Goal: Navigation & Orientation: Locate item on page

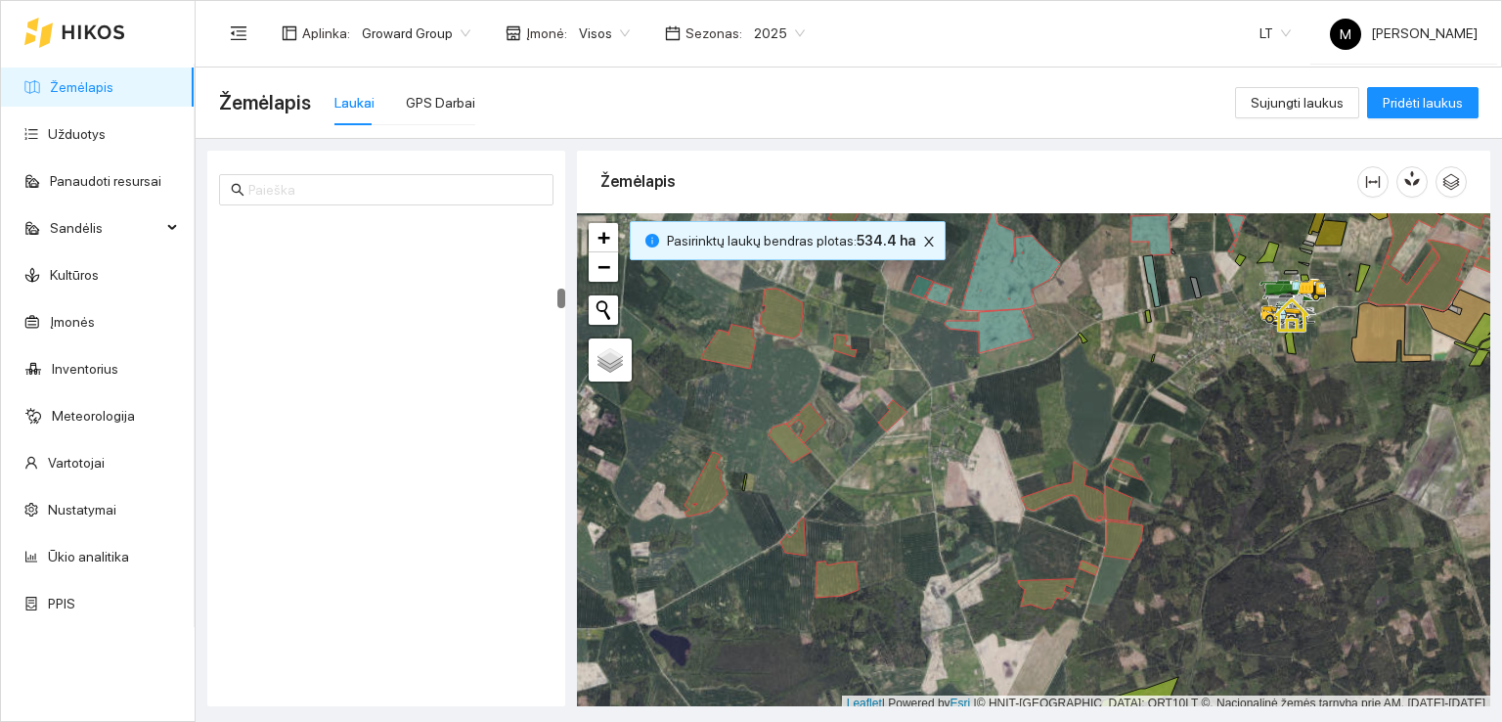
scroll to position [5, 0]
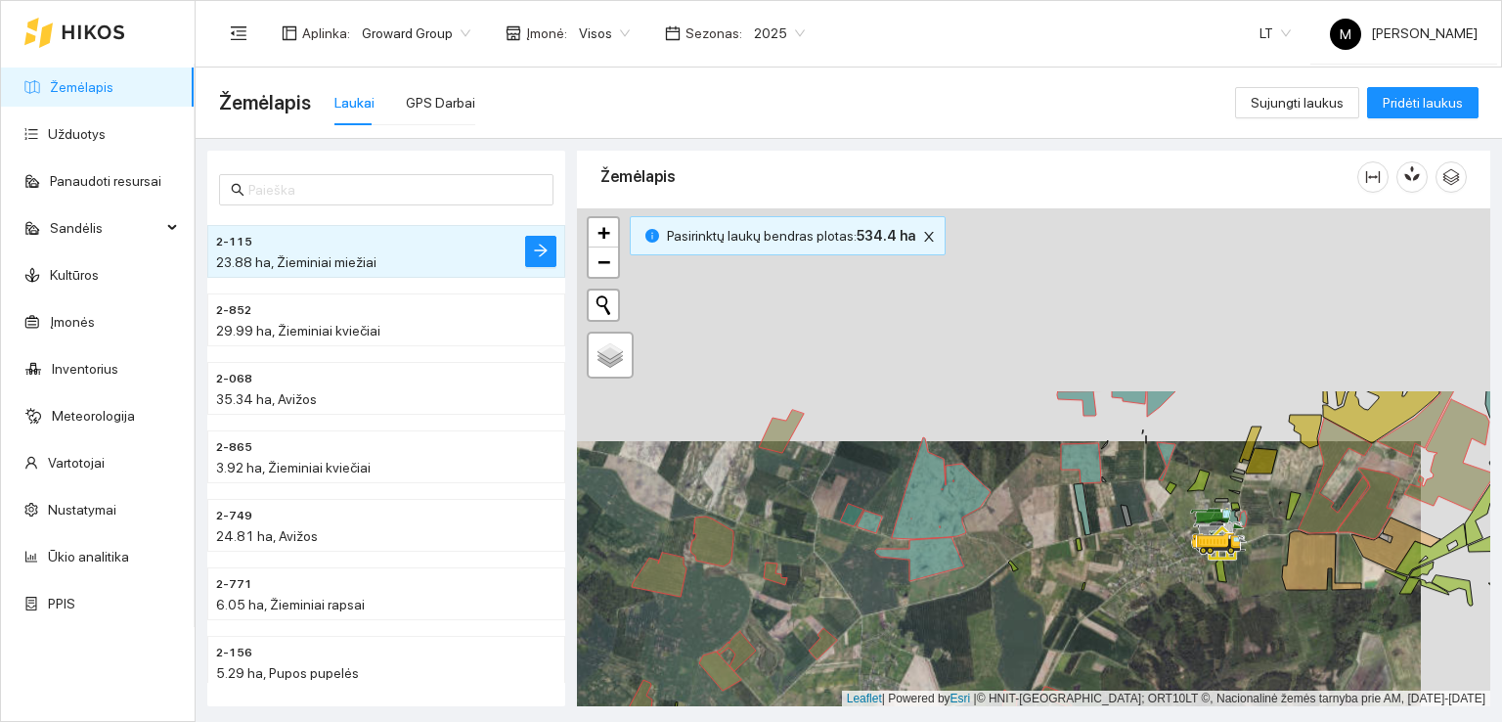
drag, startPoint x: 982, startPoint y: 367, endPoint x: 855, endPoint y: 553, distance: 225.2
click at [913, 602] on div at bounding box center [1034, 457] width 914 height 499
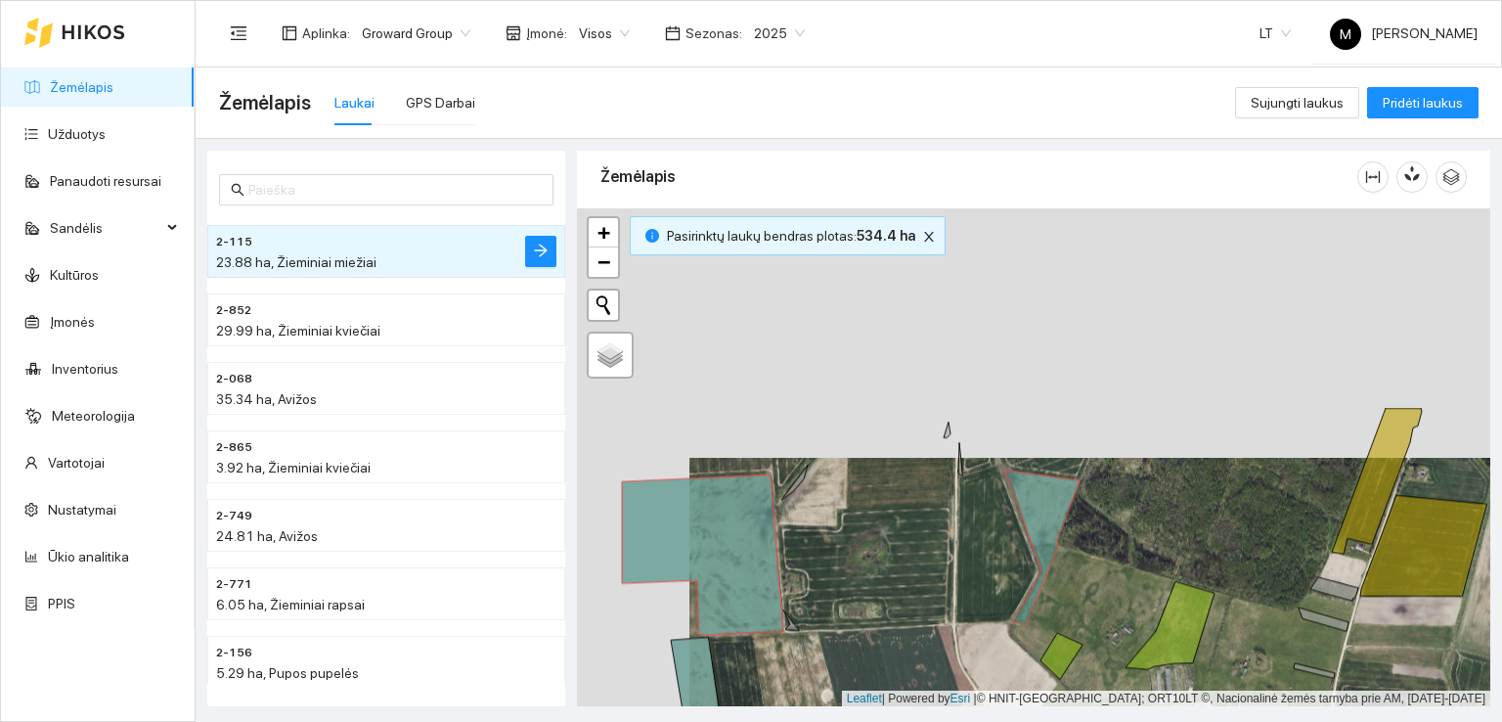
drag, startPoint x: 899, startPoint y: 349, endPoint x: 1036, endPoint y: 635, distance: 316.7
click at [1037, 638] on div at bounding box center [1034, 457] width 914 height 499
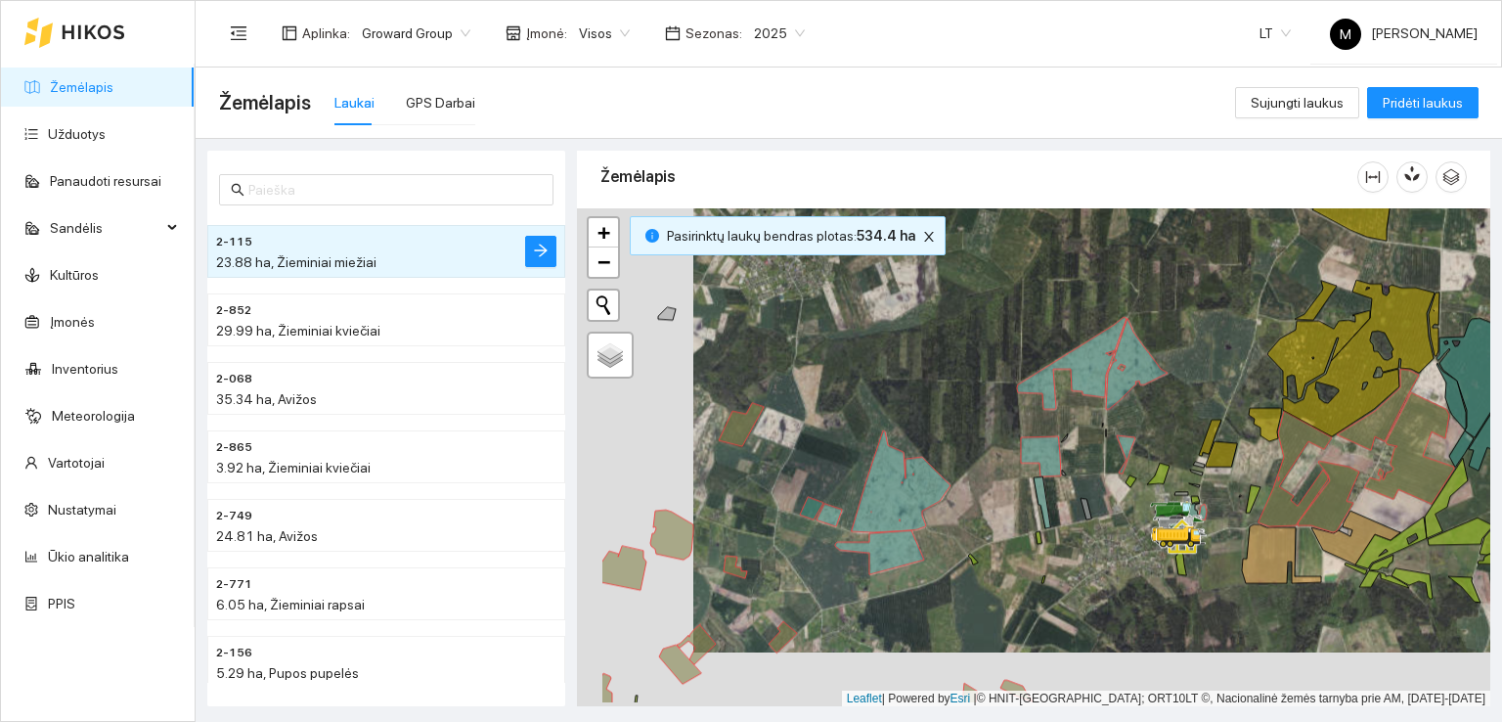
drag, startPoint x: 944, startPoint y: 614, endPoint x: 1154, endPoint y: 461, distance: 260.4
click at [1154, 461] on div at bounding box center [1034, 457] width 914 height 499
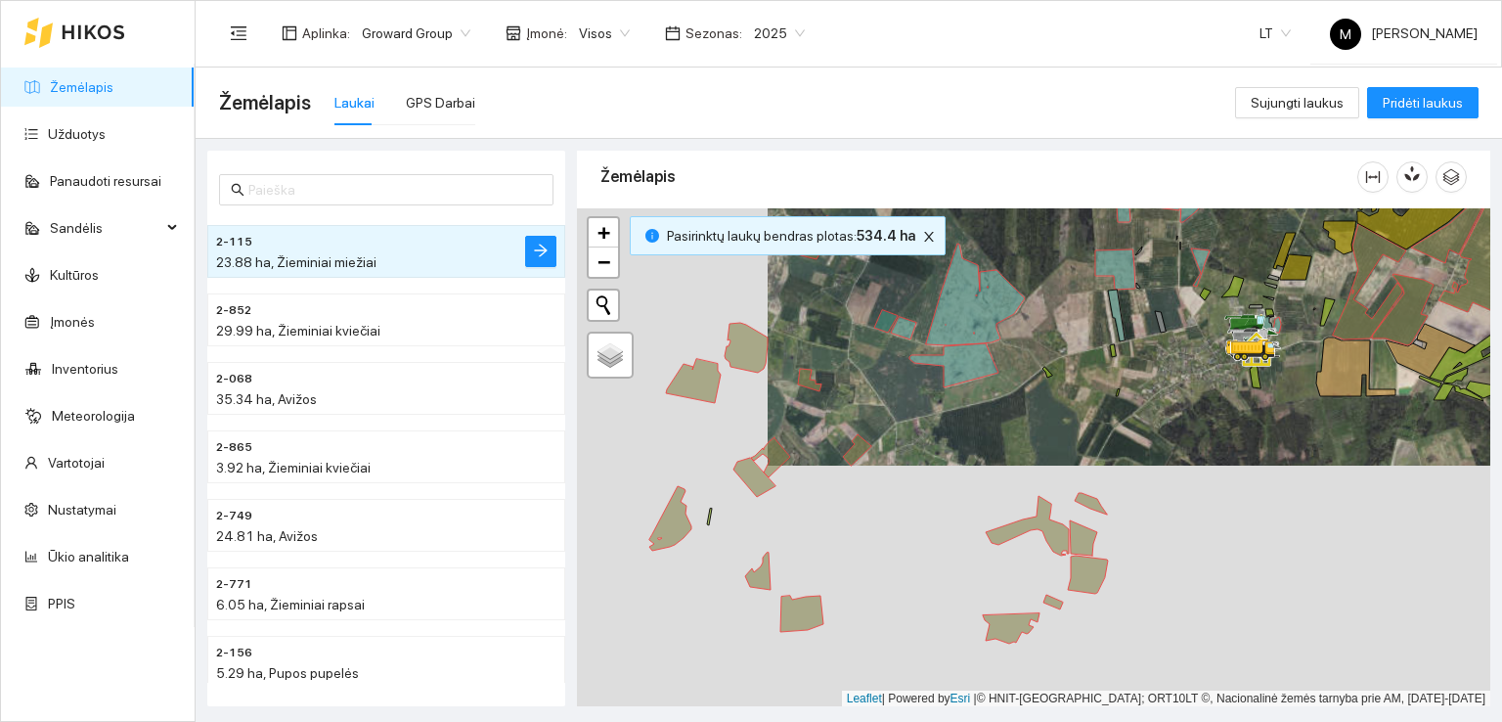
drag, startPoint x: 998, startPoint y: 627, endPoint x: 977, endPoint y: 533, distance: 96.1
click at [977, 533] on div at bounding box center [1034, 457] width 914 height 499
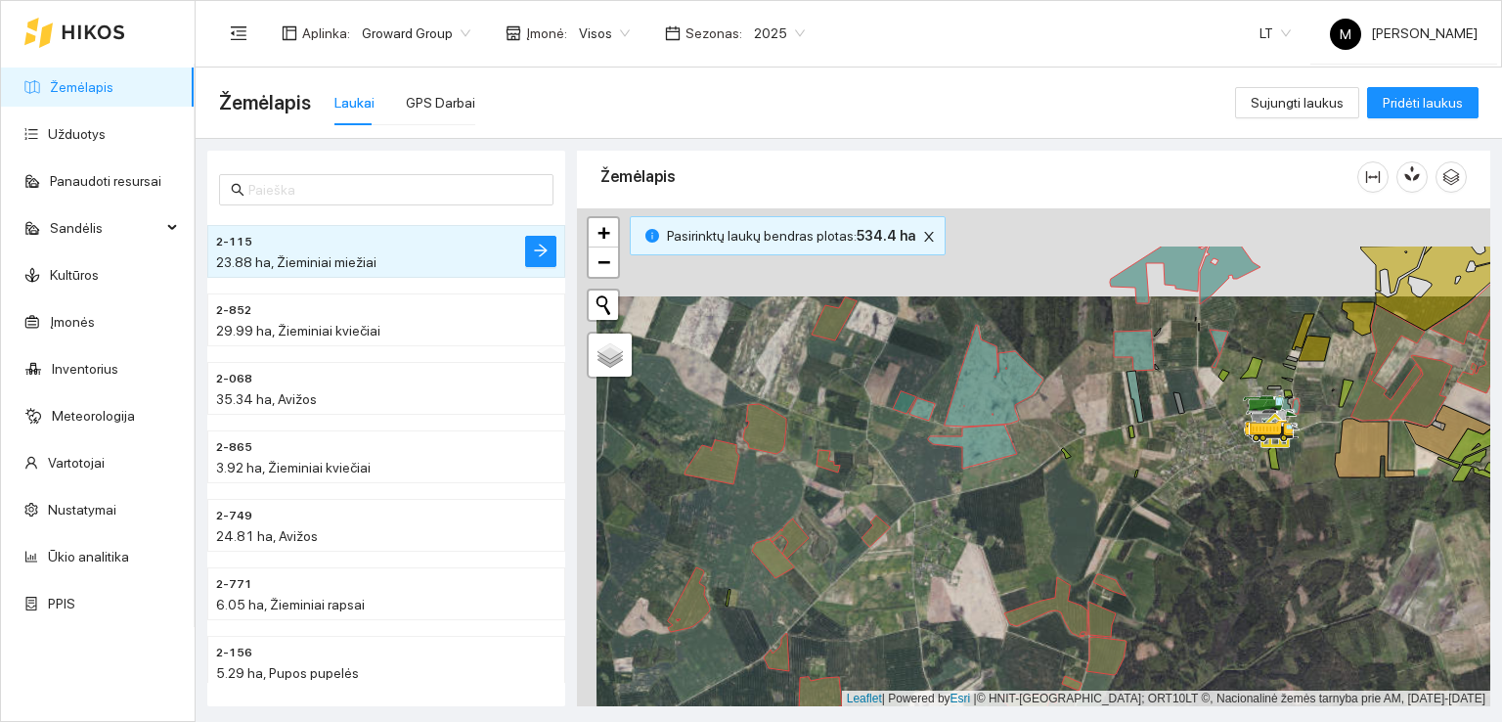
drag, startPoint x: 904, startPoint y: 459, endPoint x: 924, endPoint y: 553, distance: 96.1
click at [924, 553] on div at bounding box center [1034, 457] width 914 height 499
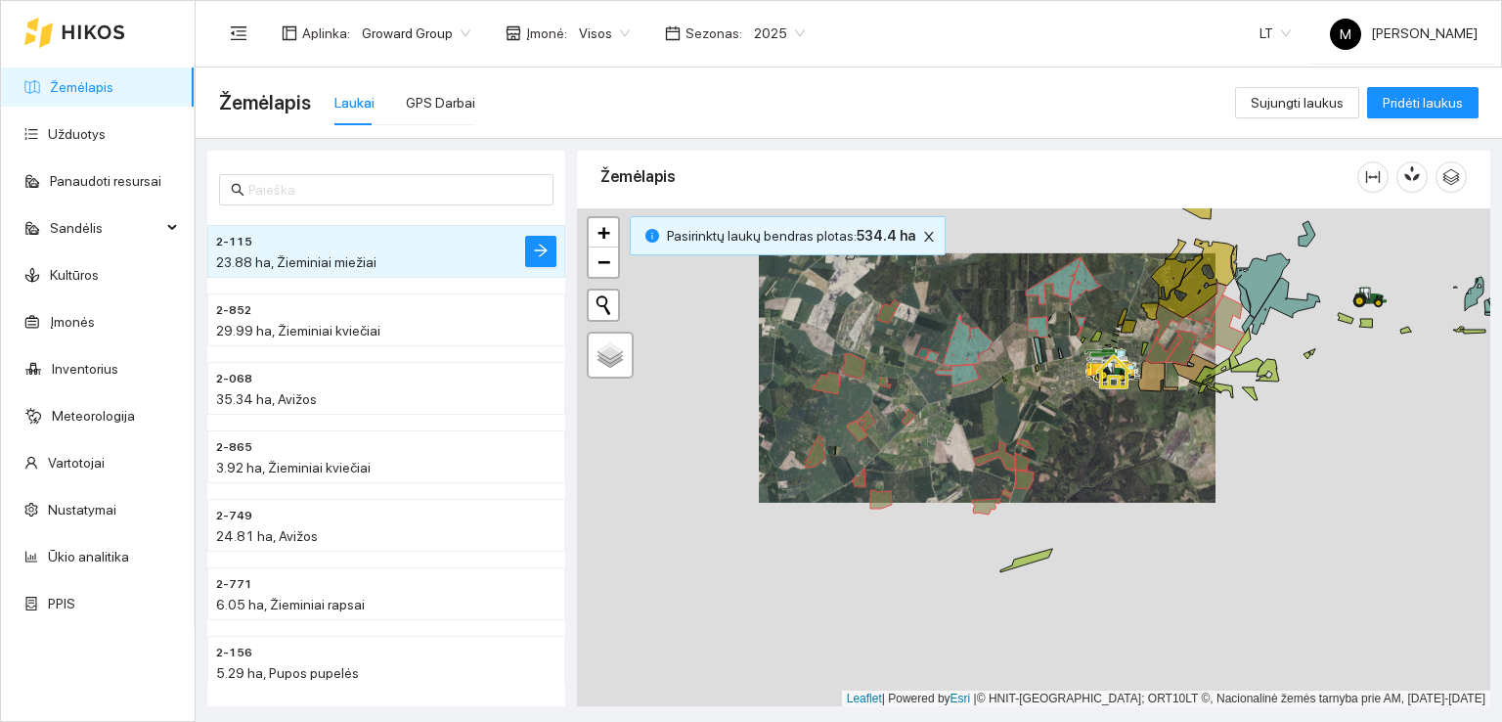
drag, startPoint x: 919, startPoint y: 617, endPoint x: 925, endPoint y: 415, distance: 202.6
click at [945, 411] on div at bounding box center [1034, 457] width 914 height 499
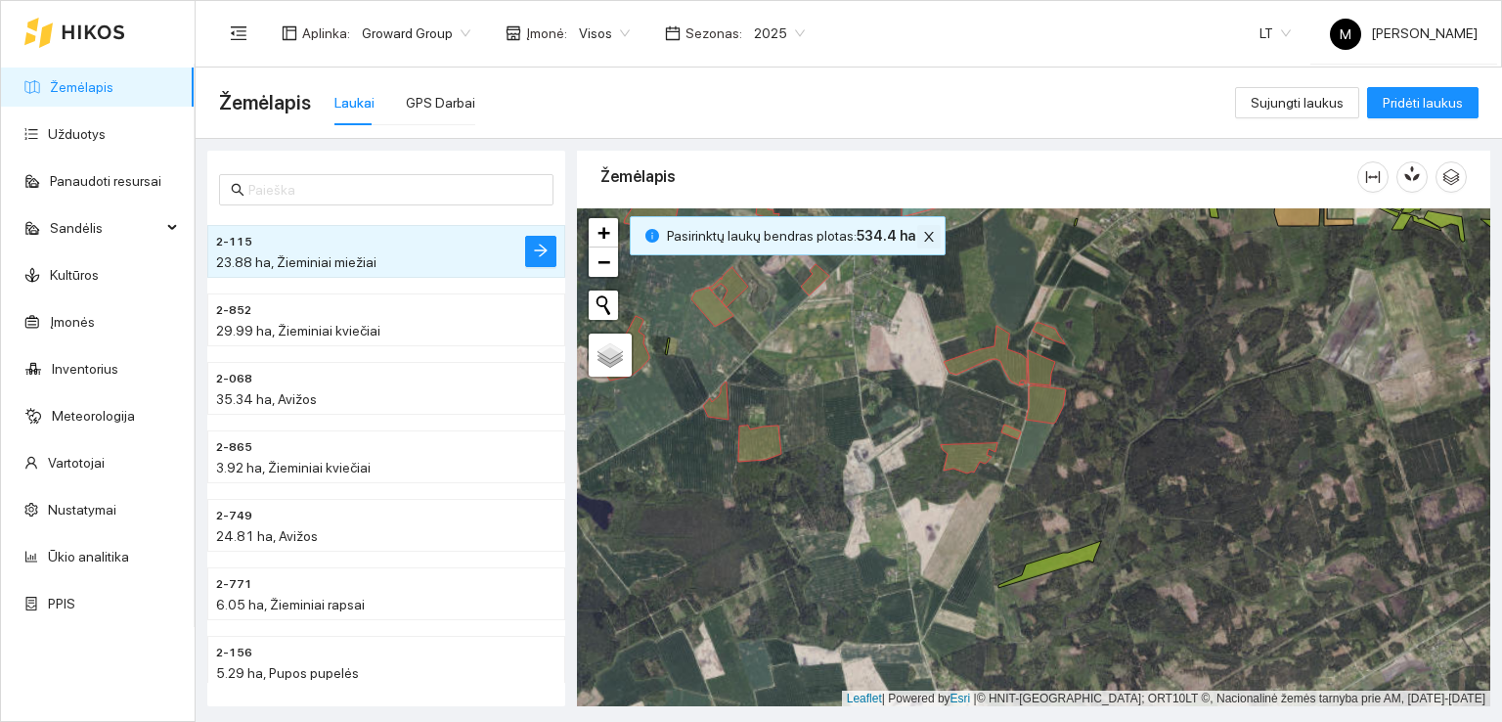
click at [922, 236] on icon "close" at bounding box center [929, 237] width 14 height 14
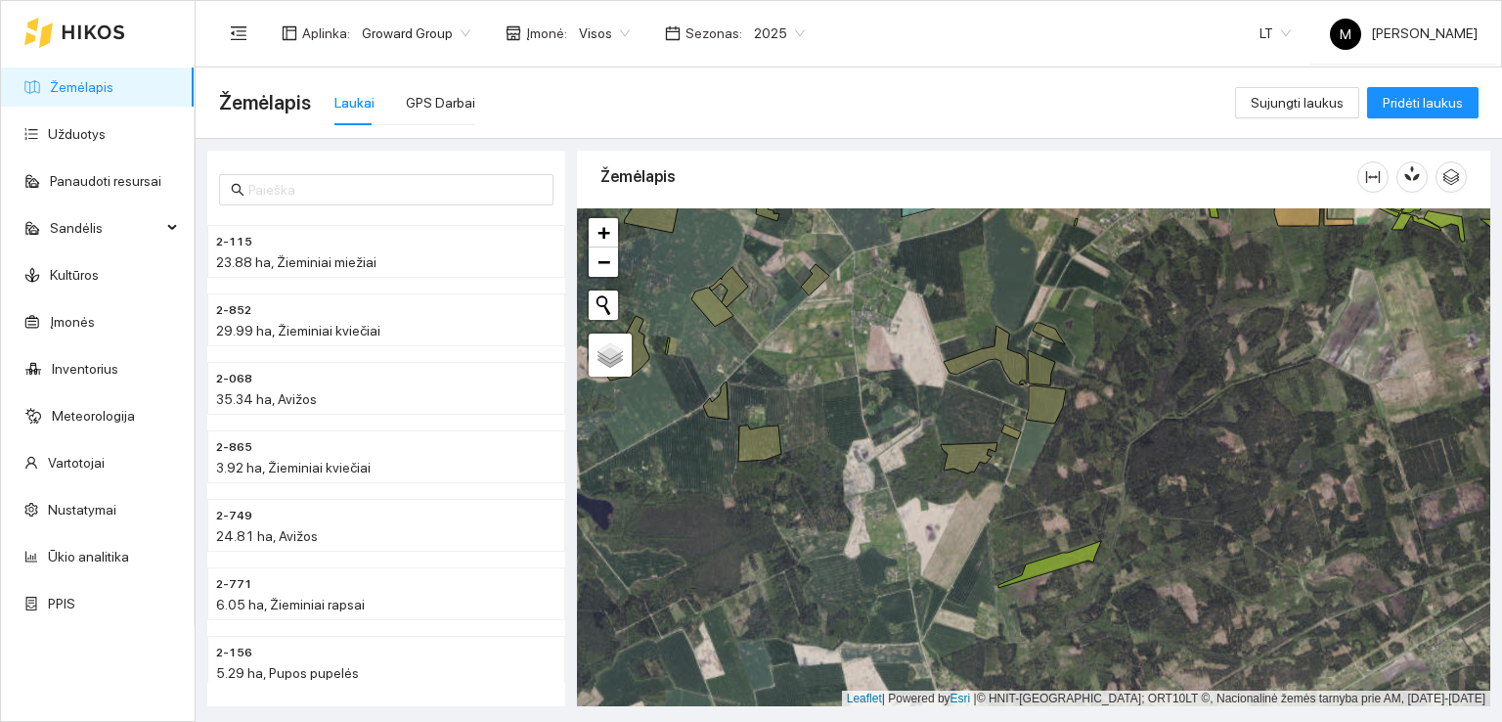
click at [1041, 335] on div at bounding box center [1034, 457] width 914 height 499
click at [1050, 335] on icon at bounding box center [1049, 334] width 32 height 22
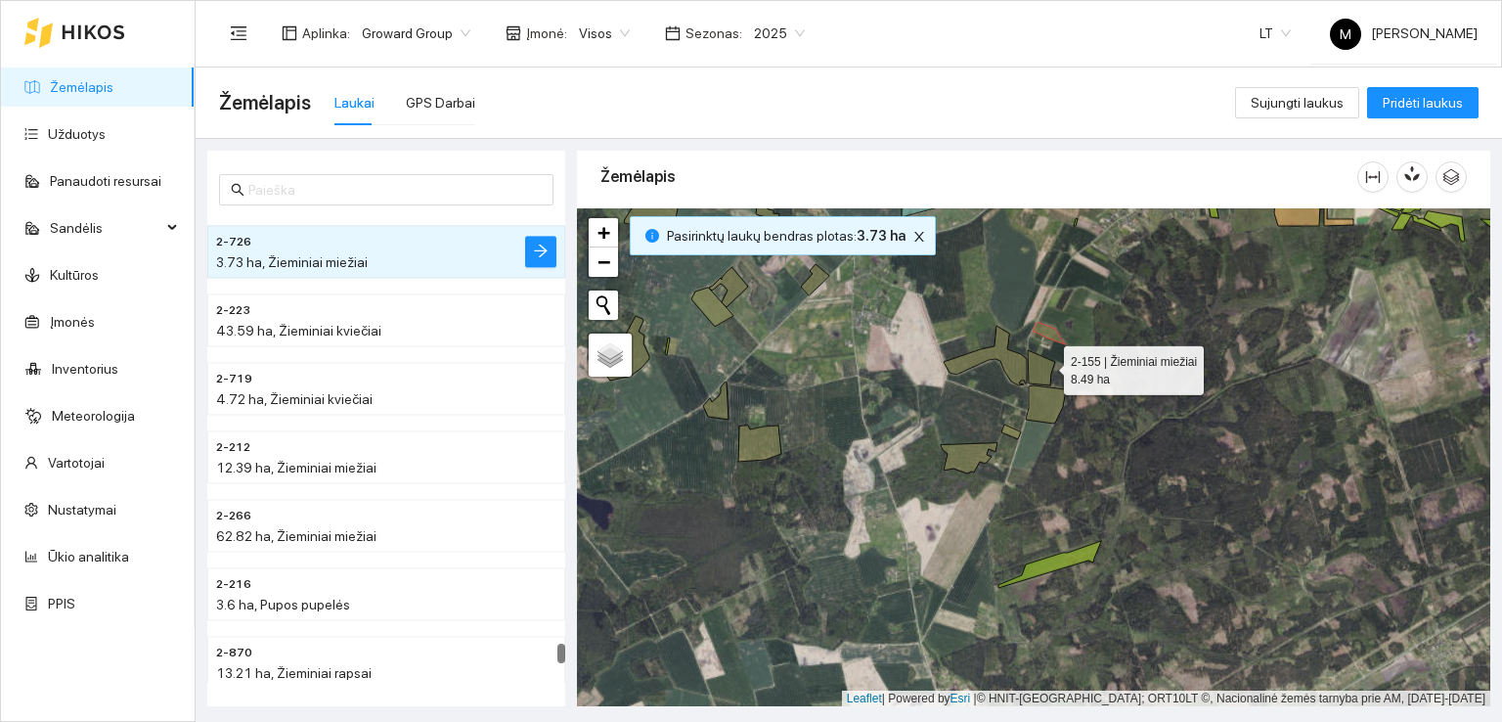
click at [1046, 365] on icon at bounding box center [1041, 367] width 27 height 35
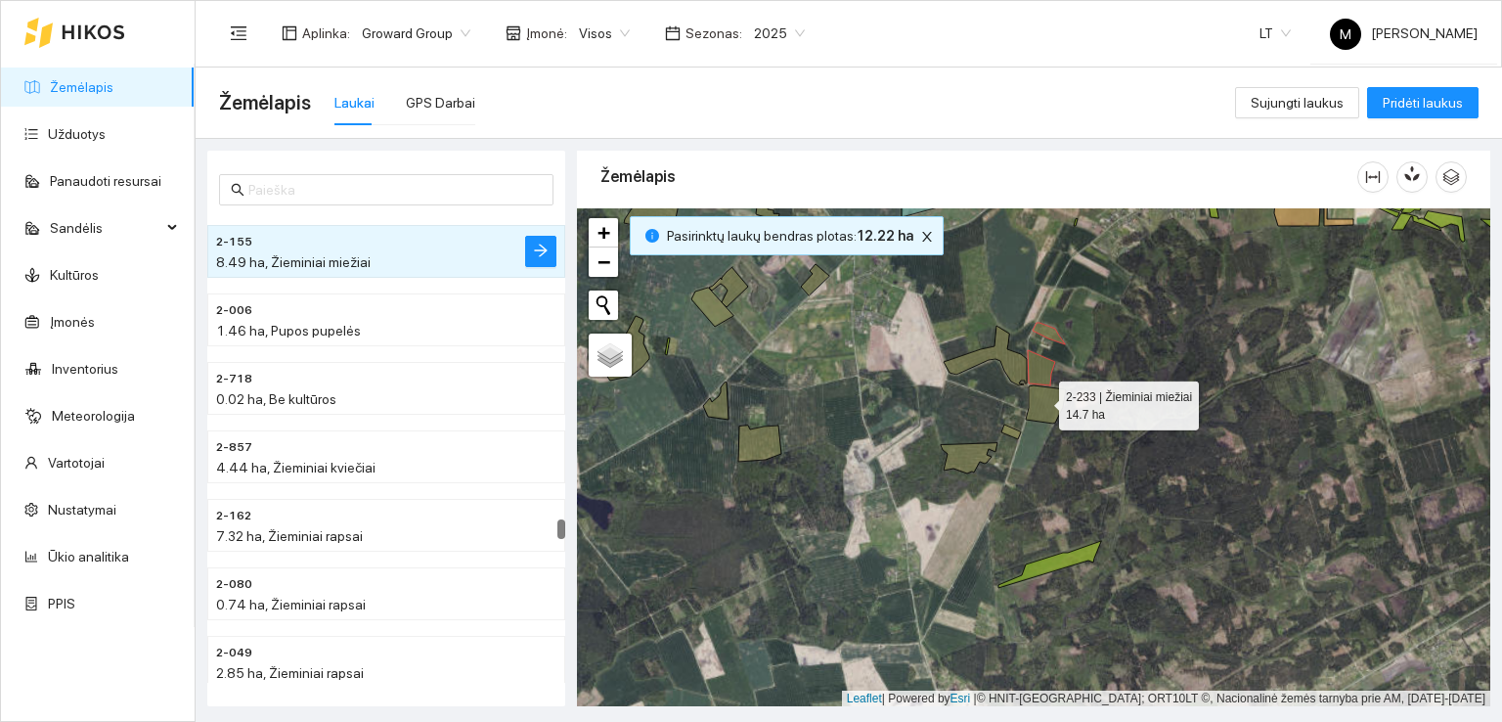
click at [1042, 400] on icon at bounding box center [1046, 404] width 40 height 38
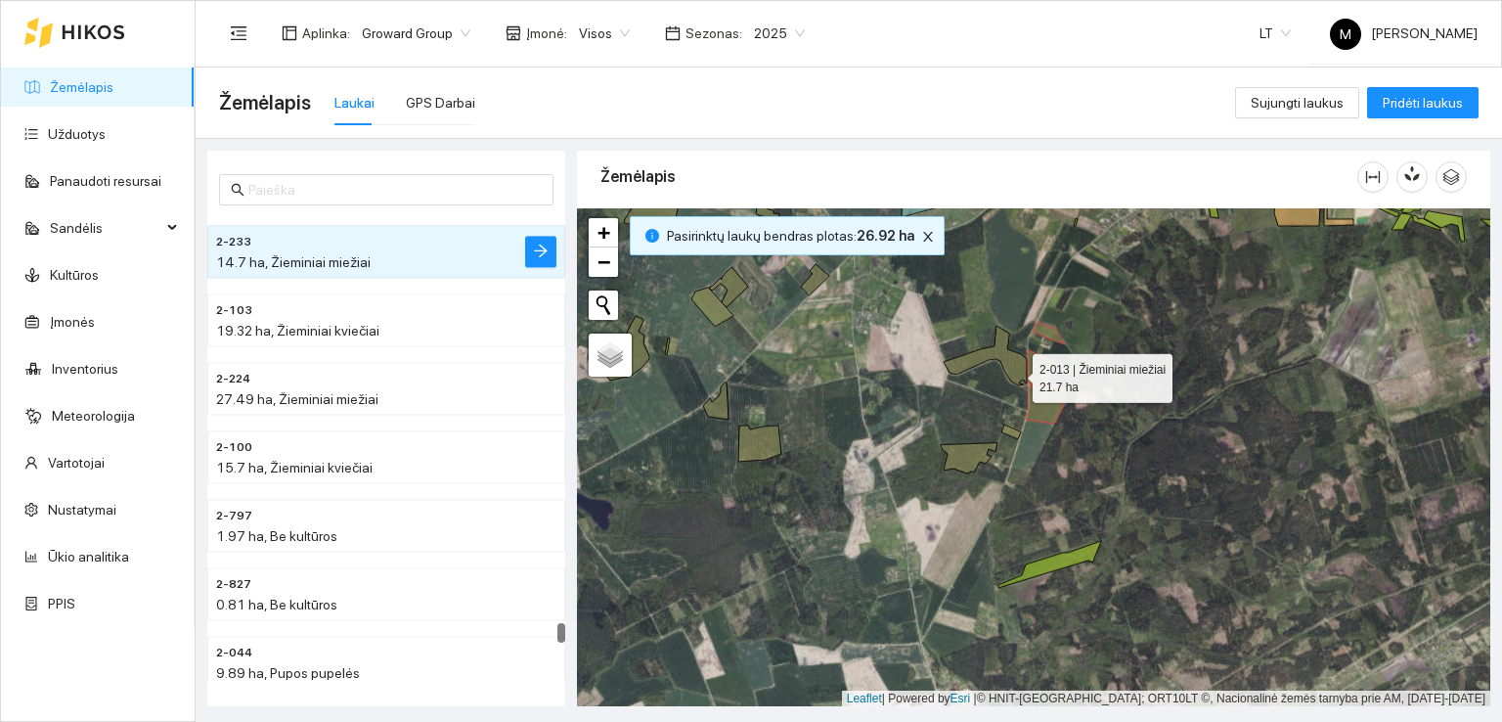
click at [1014, 372] on icon at bounding box center [985, 356] width 83 height 60
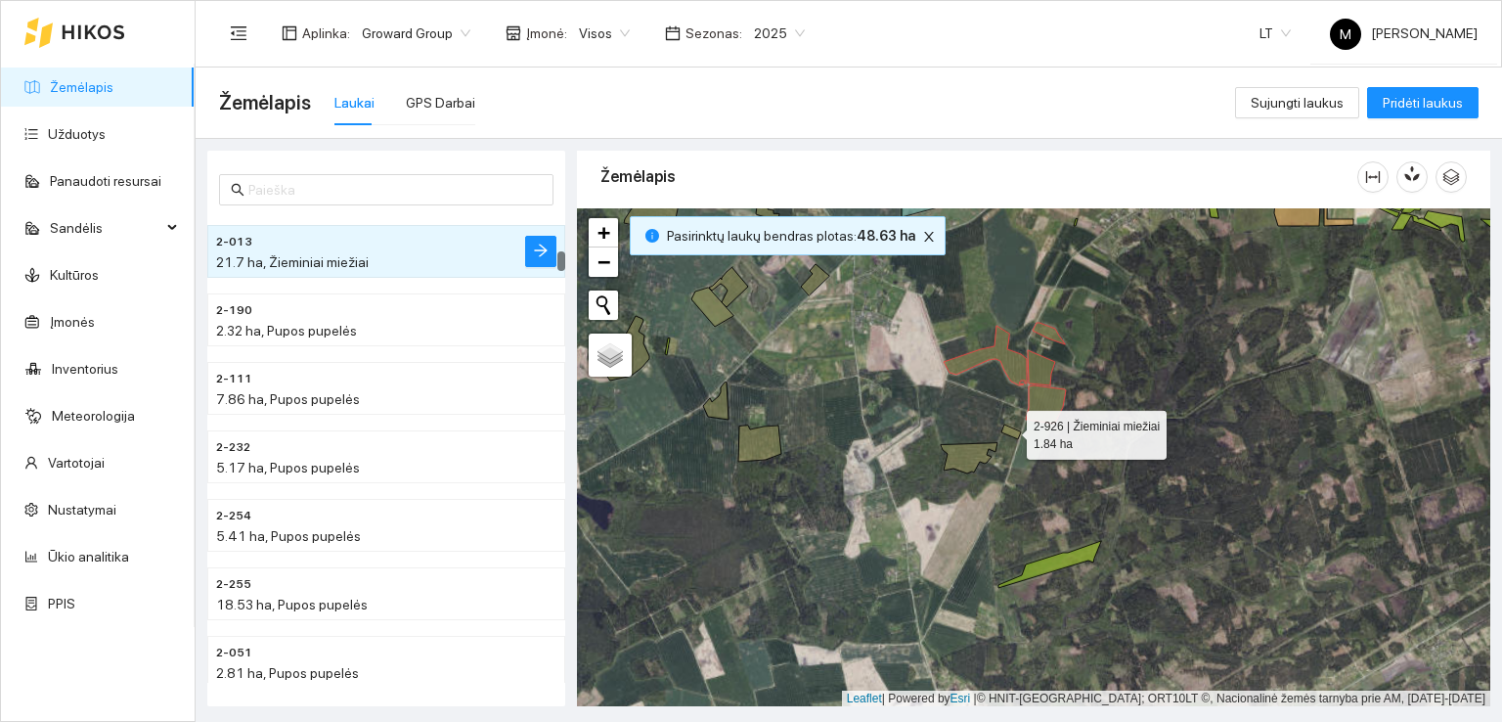
click at [1009, 429] on icon at bounding box center [1012, 432] width 20 height 15
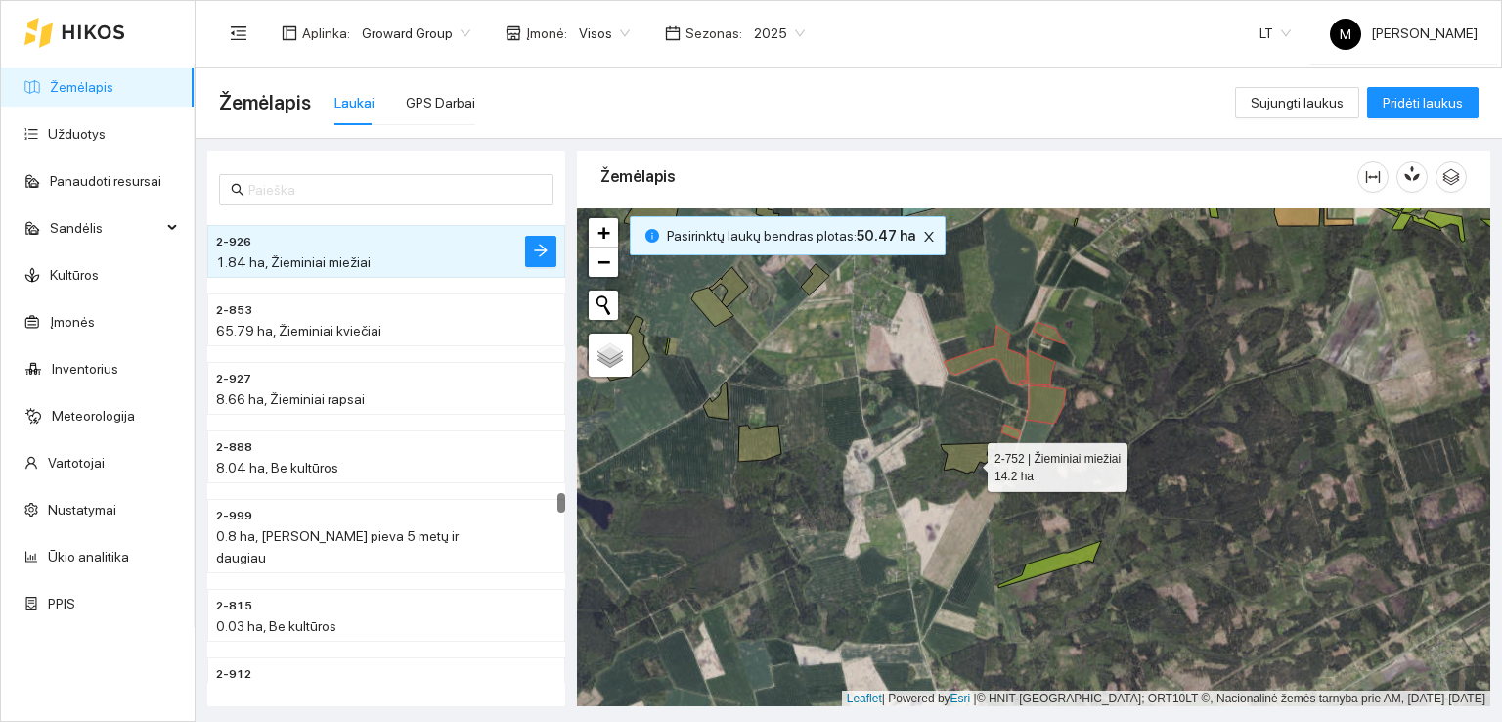
click at [970, 462] on icon at bounding box center [969, 458] width 57 height 30
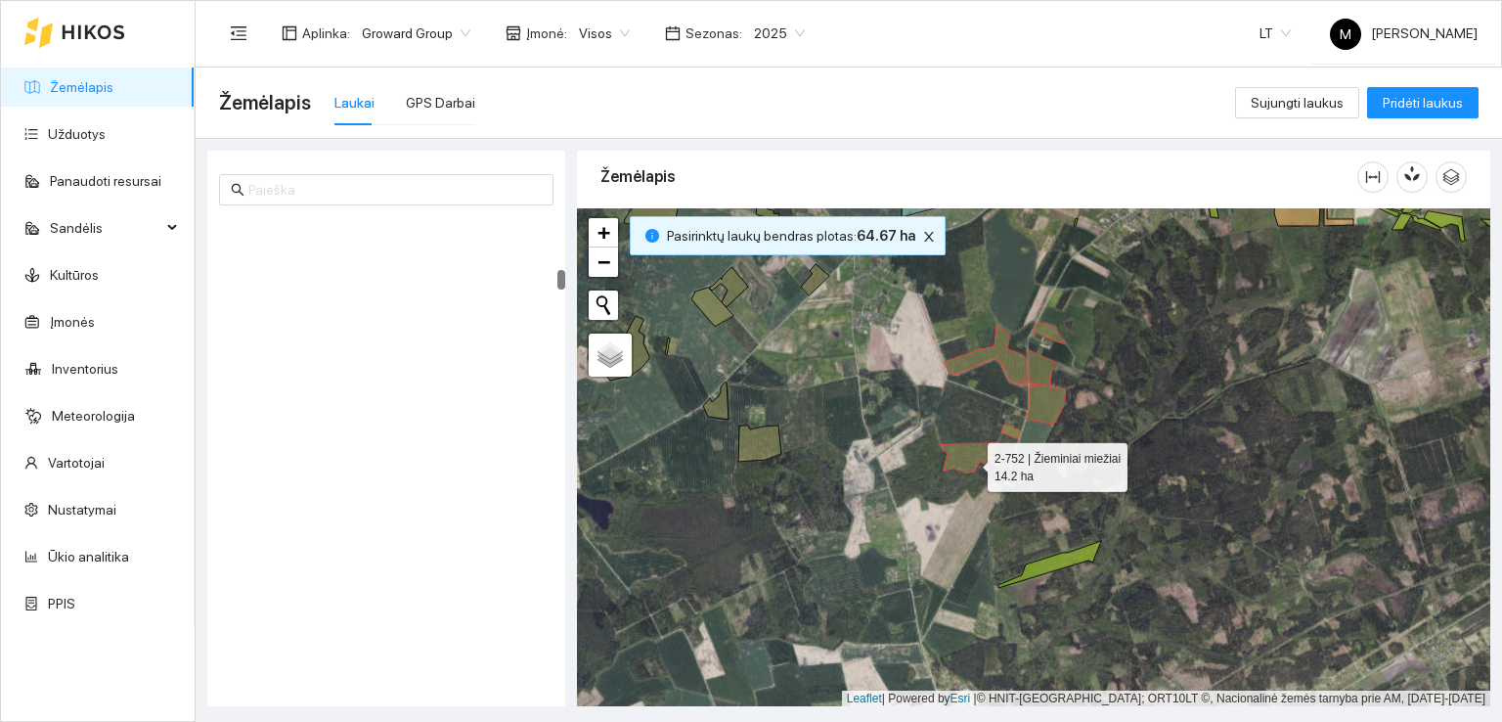
scroll to position [1369, 0]
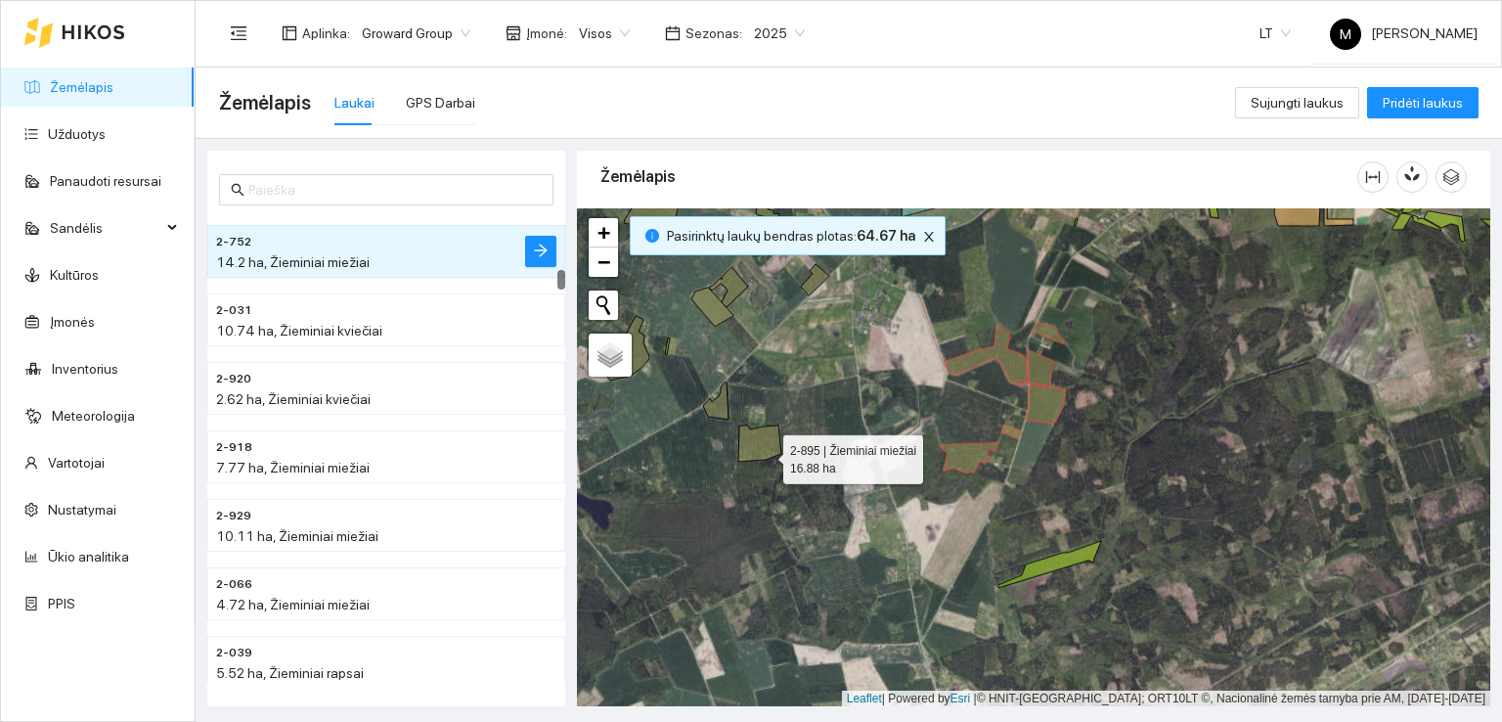
click at [766, 453] on icon at bounding box center [759, 443] width 43 height 36
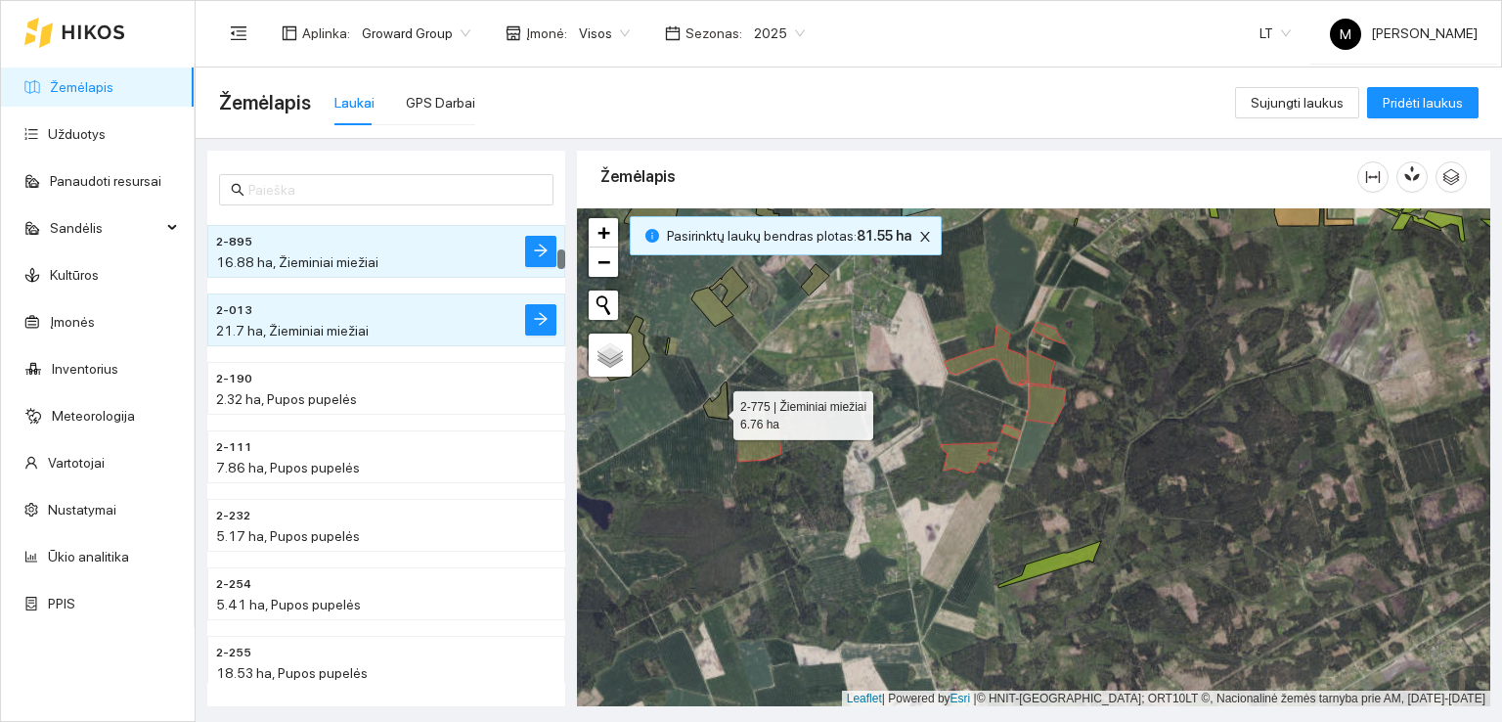
click at [716, 409] on icon at bounding box center [715, 400] width 25 height 37
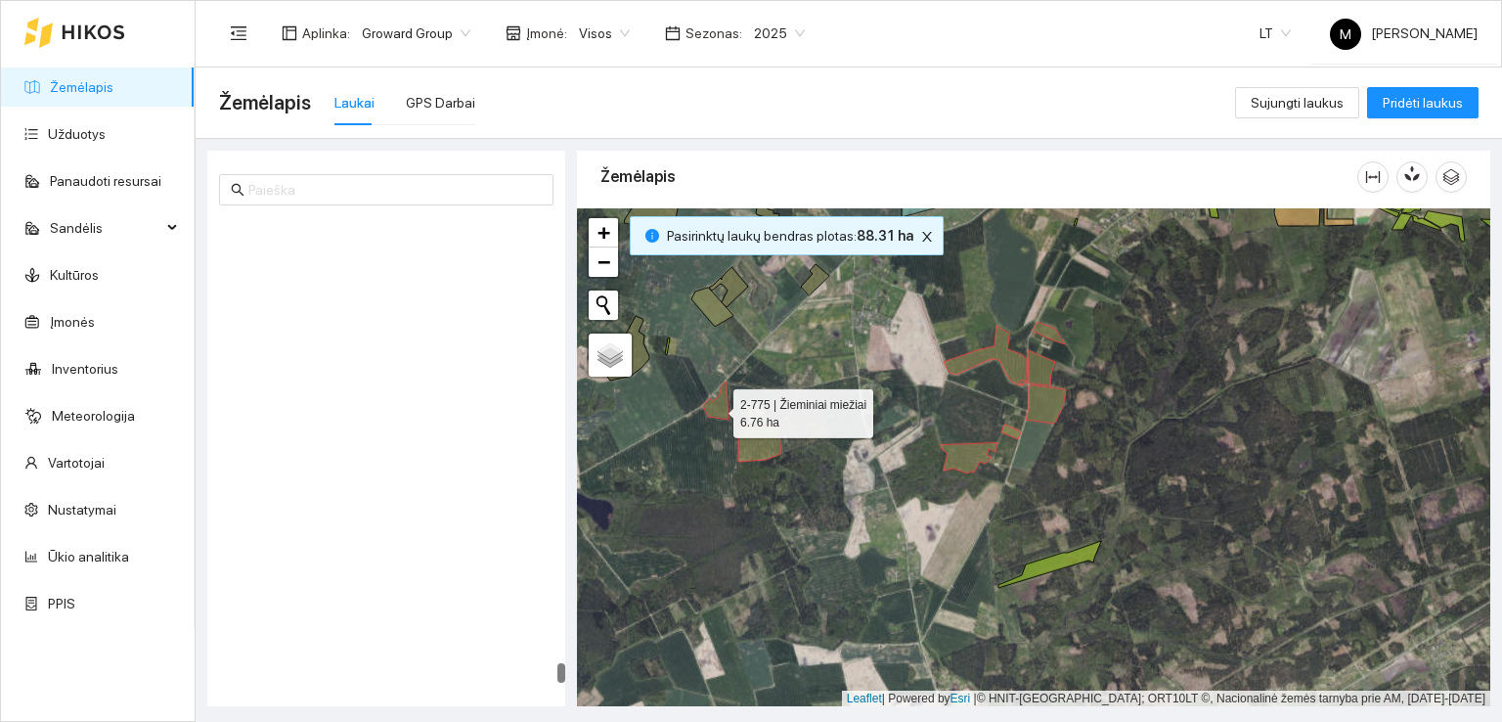
scroll to position [11506, 0]
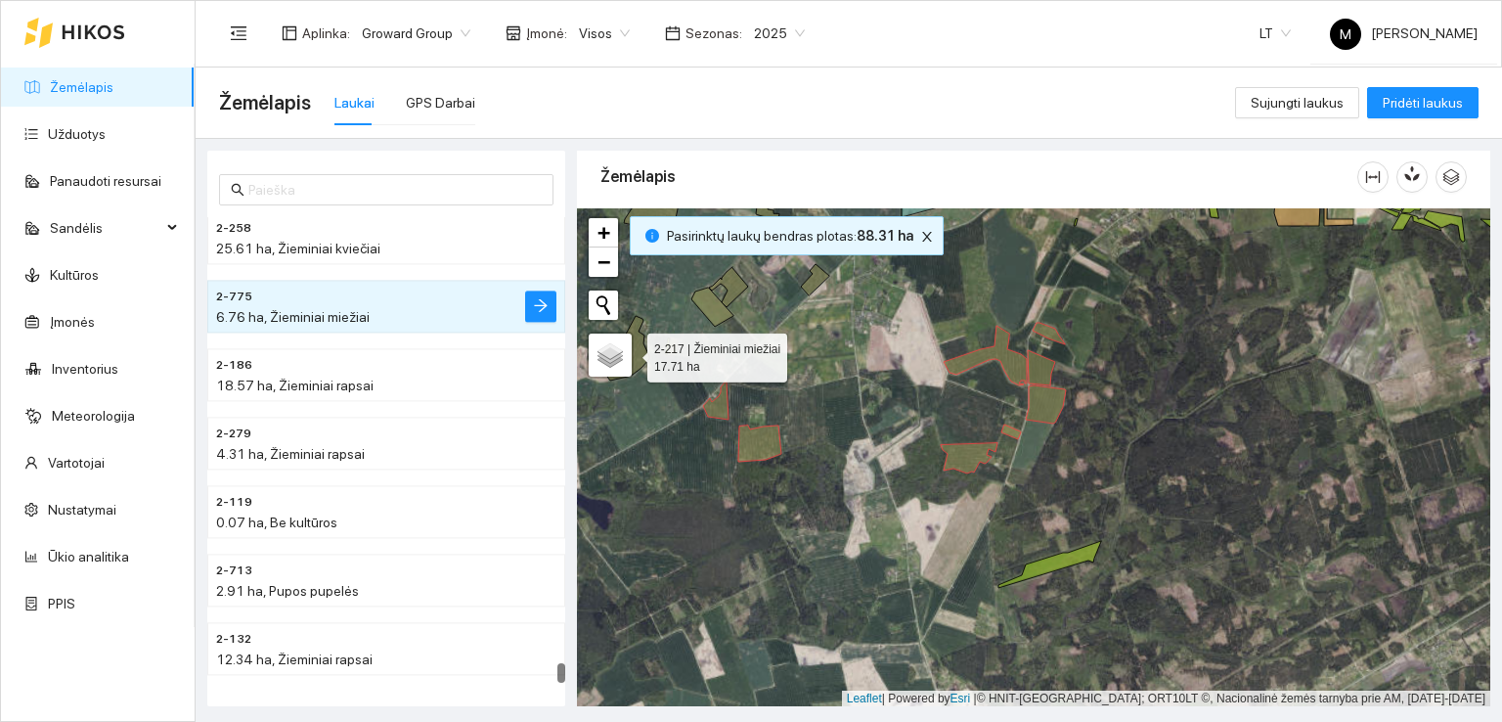
click at [638, 353] on icon at bounding box center [628, 348] width 42 height 65
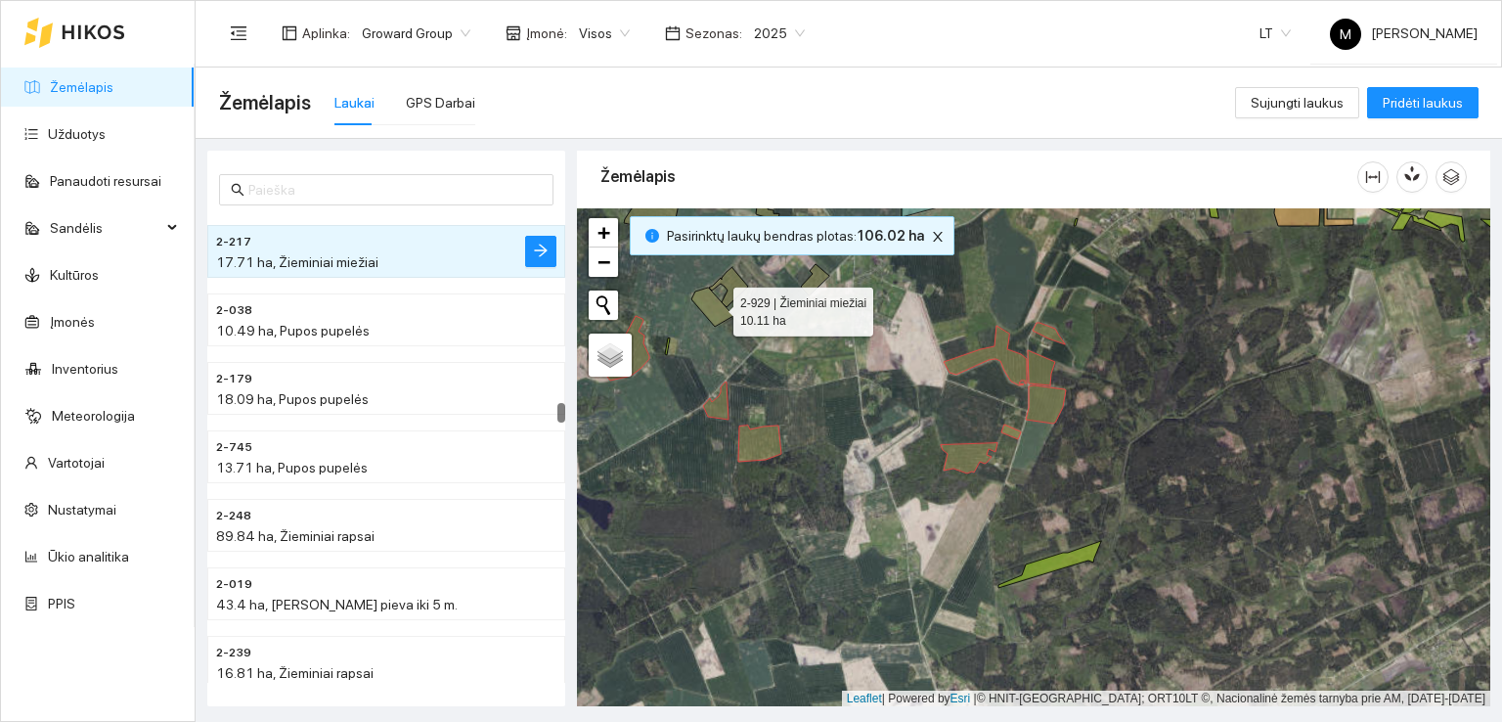
click at [716, 306] on icon at bounding box center [713, 307] width 42 height 39
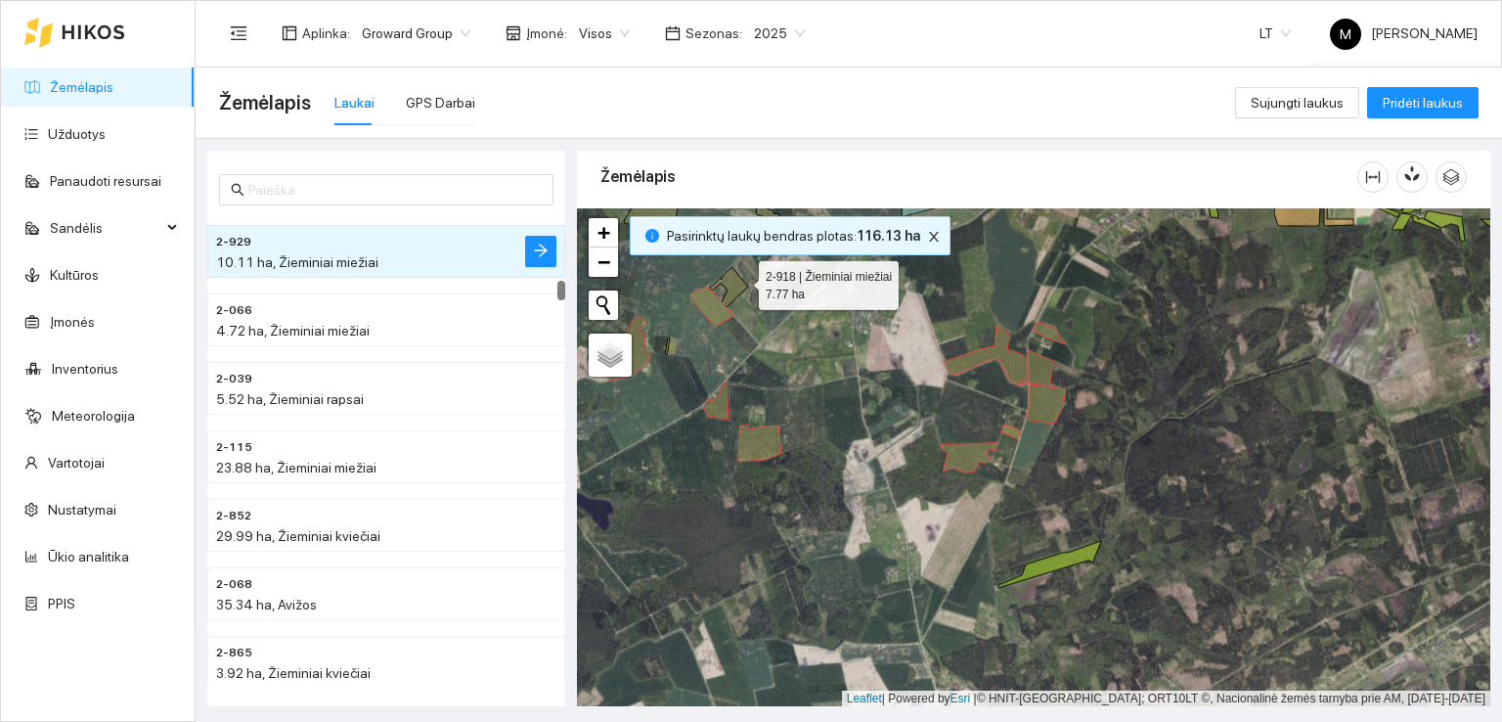
click at [741, 280] on icon at bounding box center [728, 287] width 39 height 40
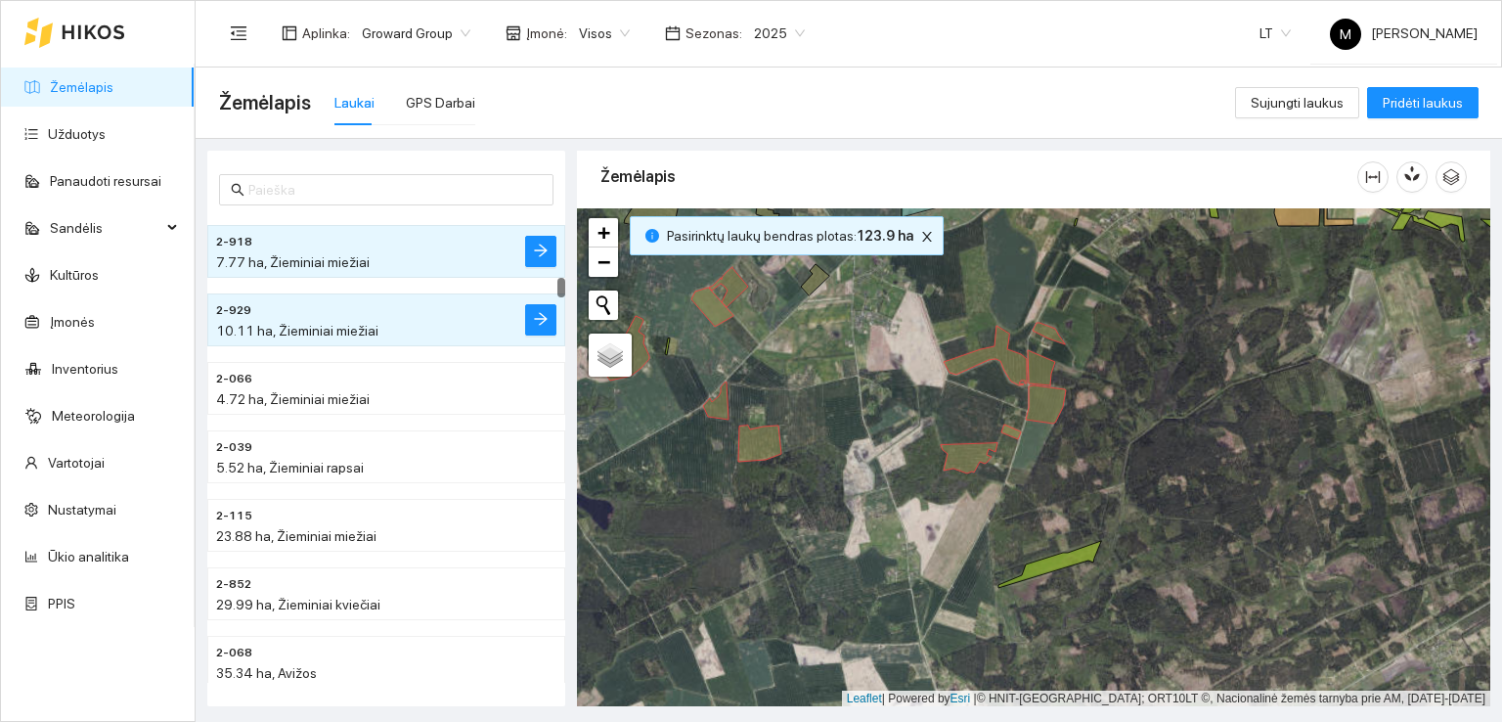
click at [821, 285] on div at bounding box center [1034, 457] width 914 height 499
click at [810, 287] on icon at bounding box center [815, 279] width 28 height 31
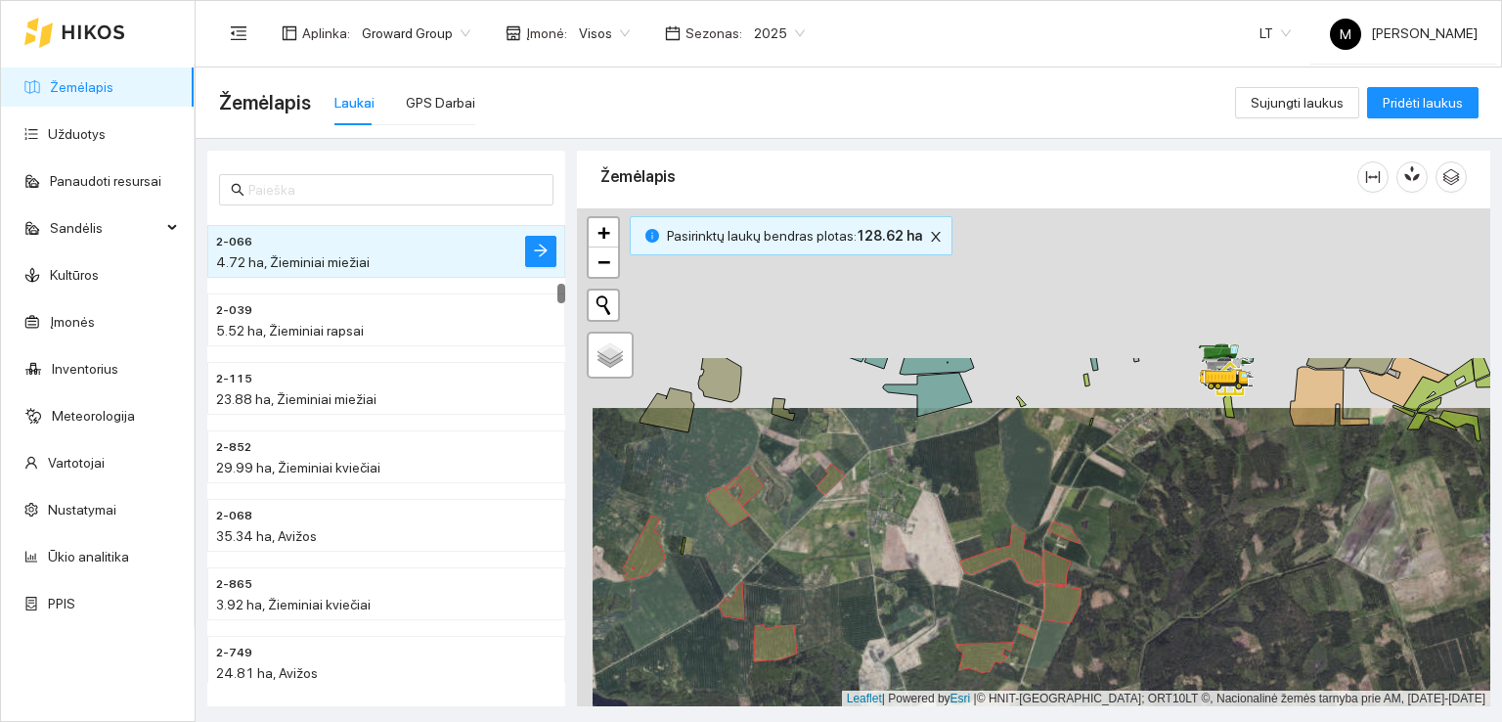
drag, startPoint x: 867, startPoint y: 330, endPoint x: 881, endPoint y: 564, distance: 235.2
click at [881, 564] on div at bounding box center [1034, 457] width 914 height 499
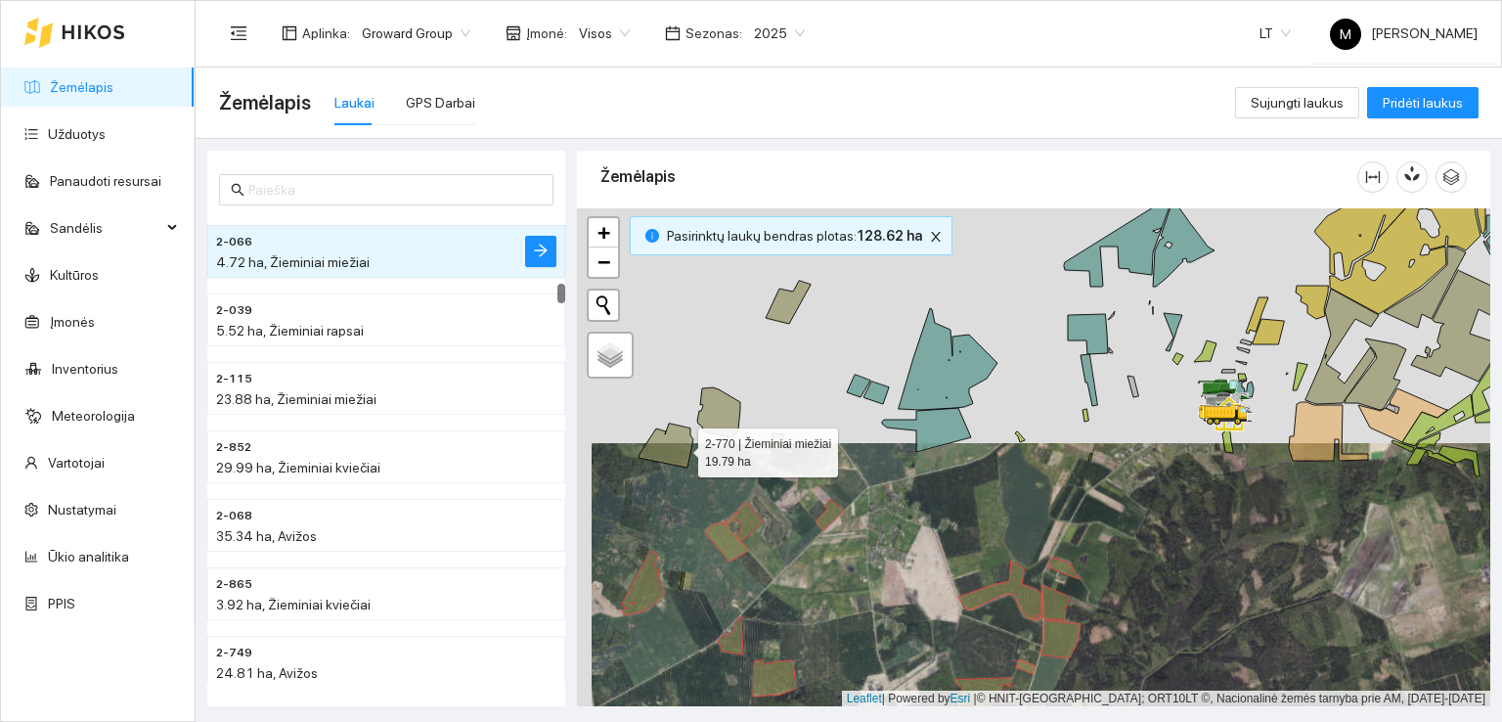
click at [680, 444] on icon at bounding box center [666, 446] width 55 height 44
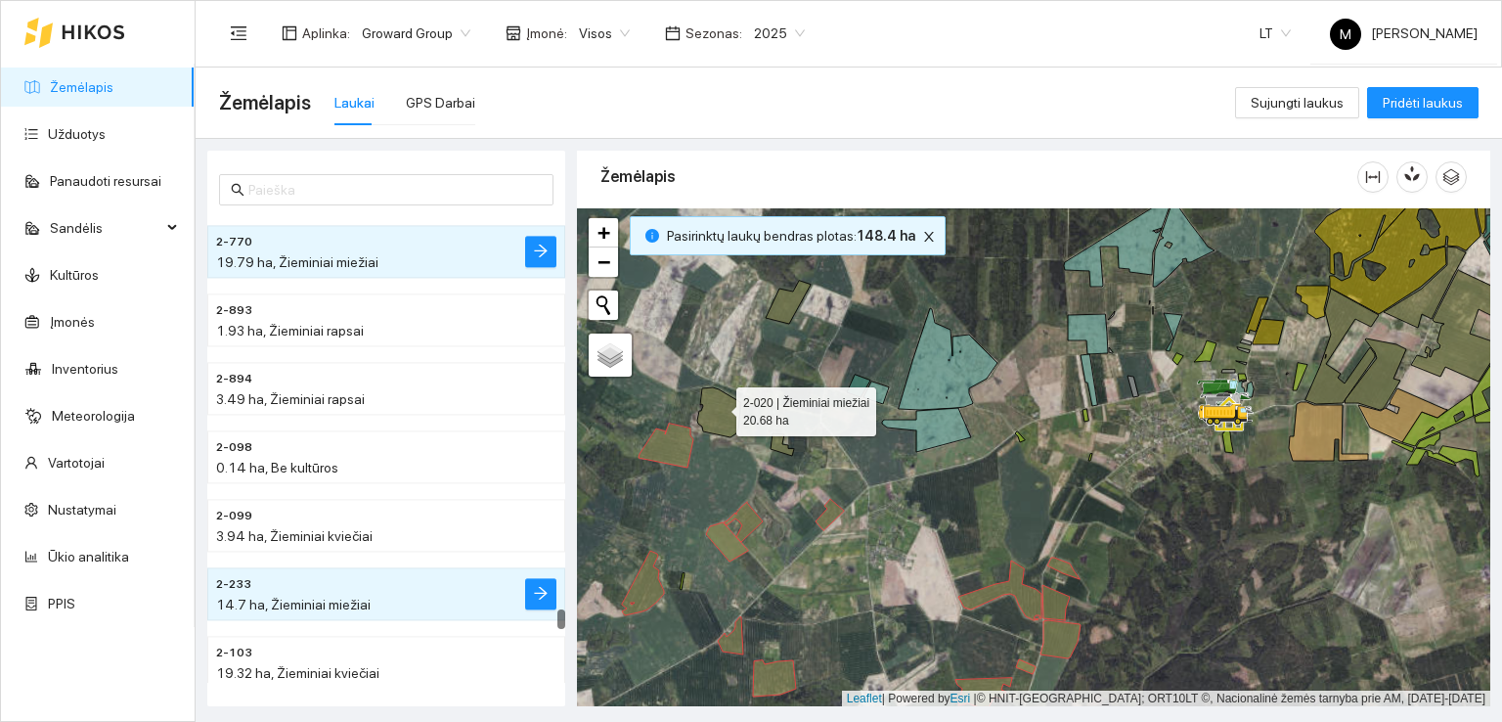
click at [720, 406] on icon at bounding box center [718, 412] width 43 height 50
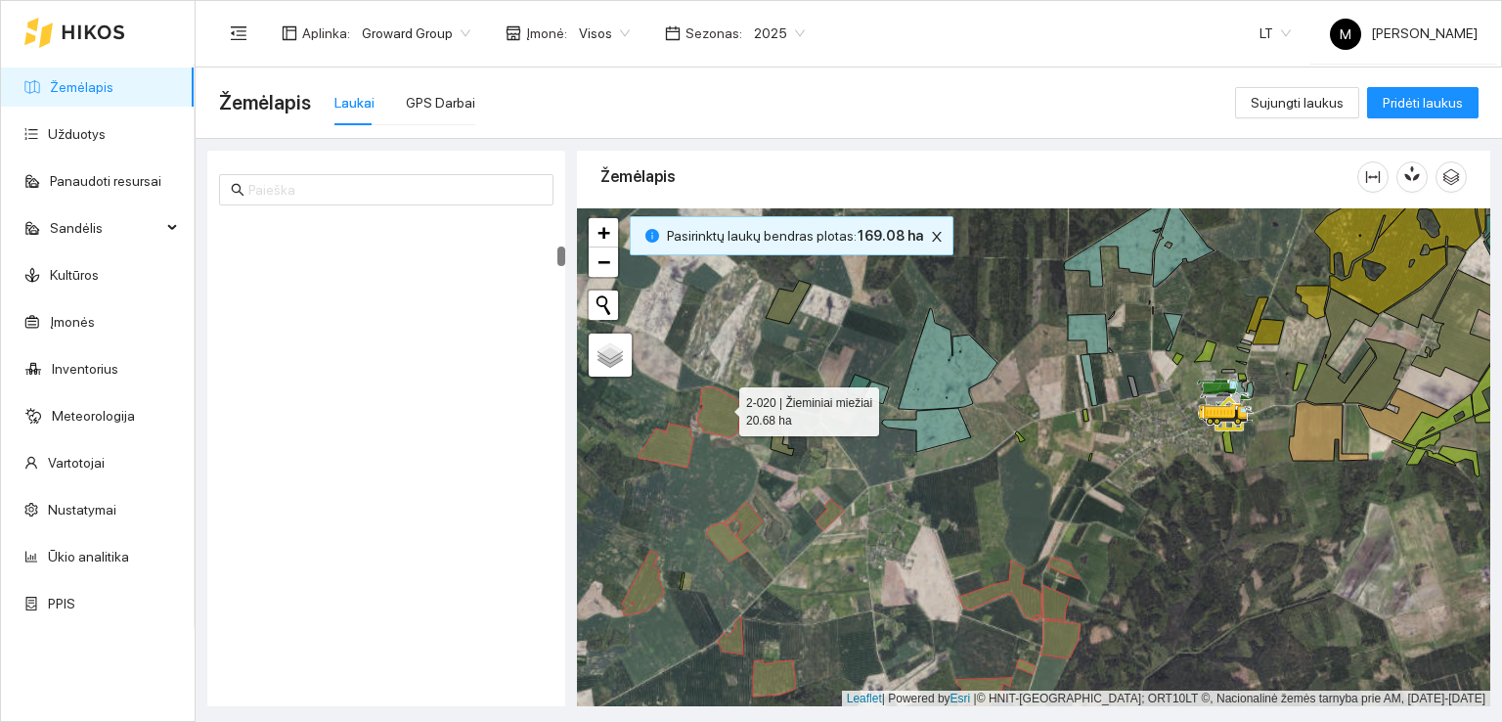
scroll to position [753, 0]
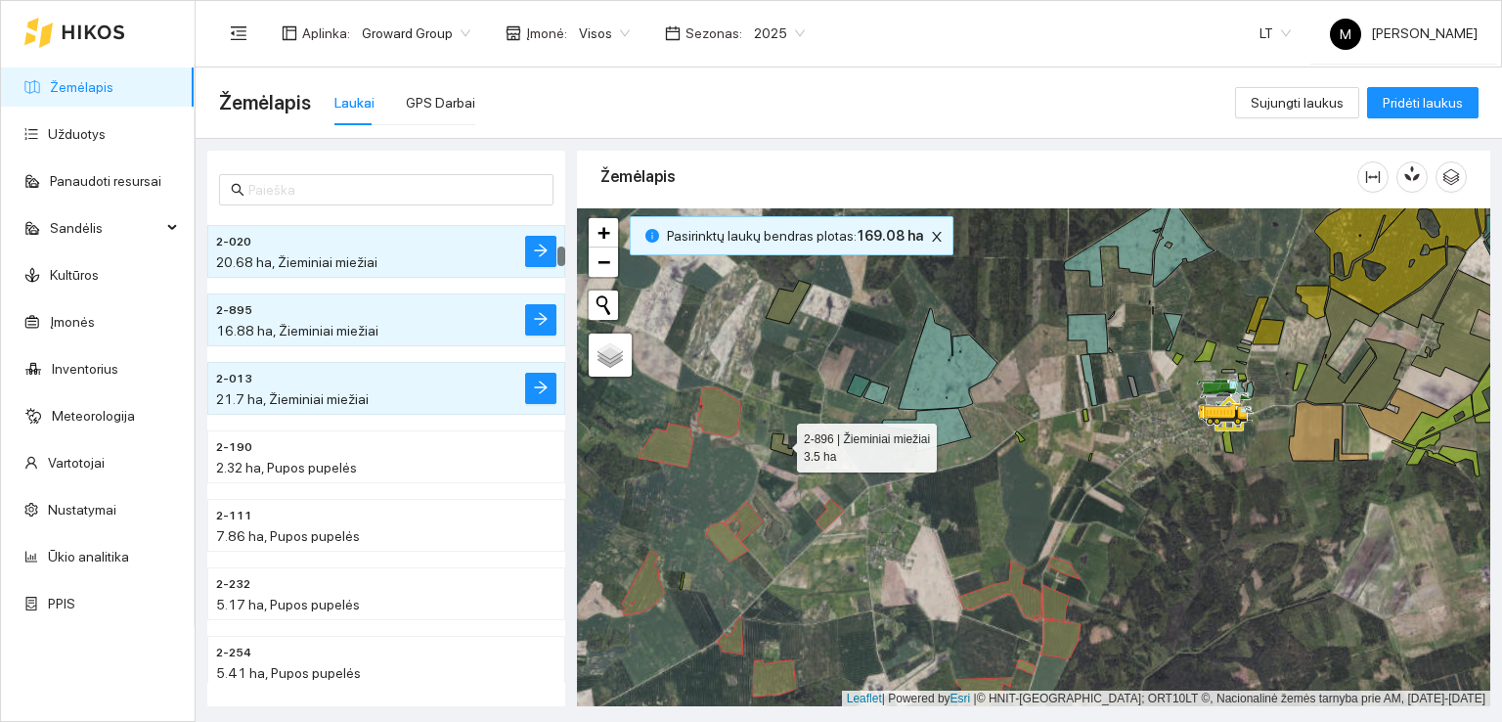
click at [780, 442] on icon at bounding box center [782, 444] width 23 height 22
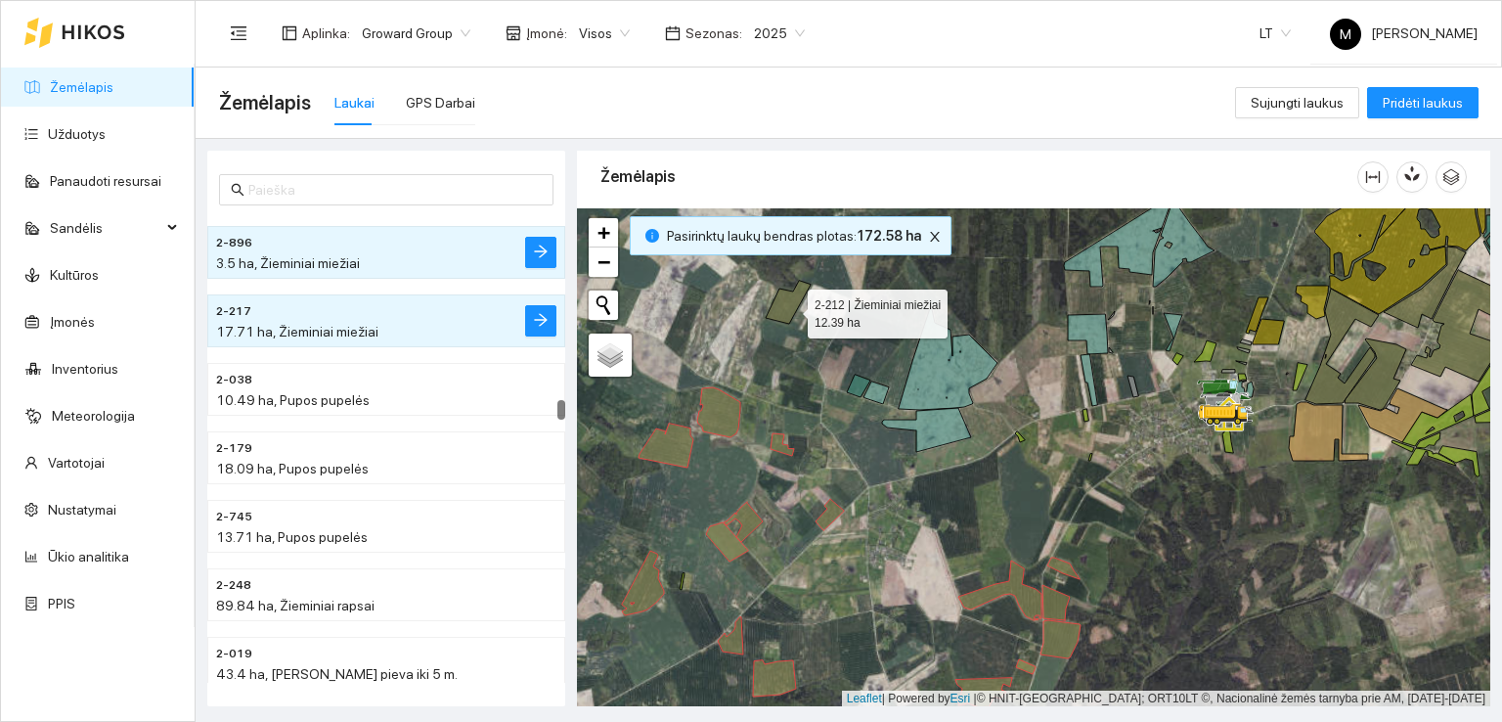
click at [790, 308] on icon at bounding box center [788, 302] width 45 height 43
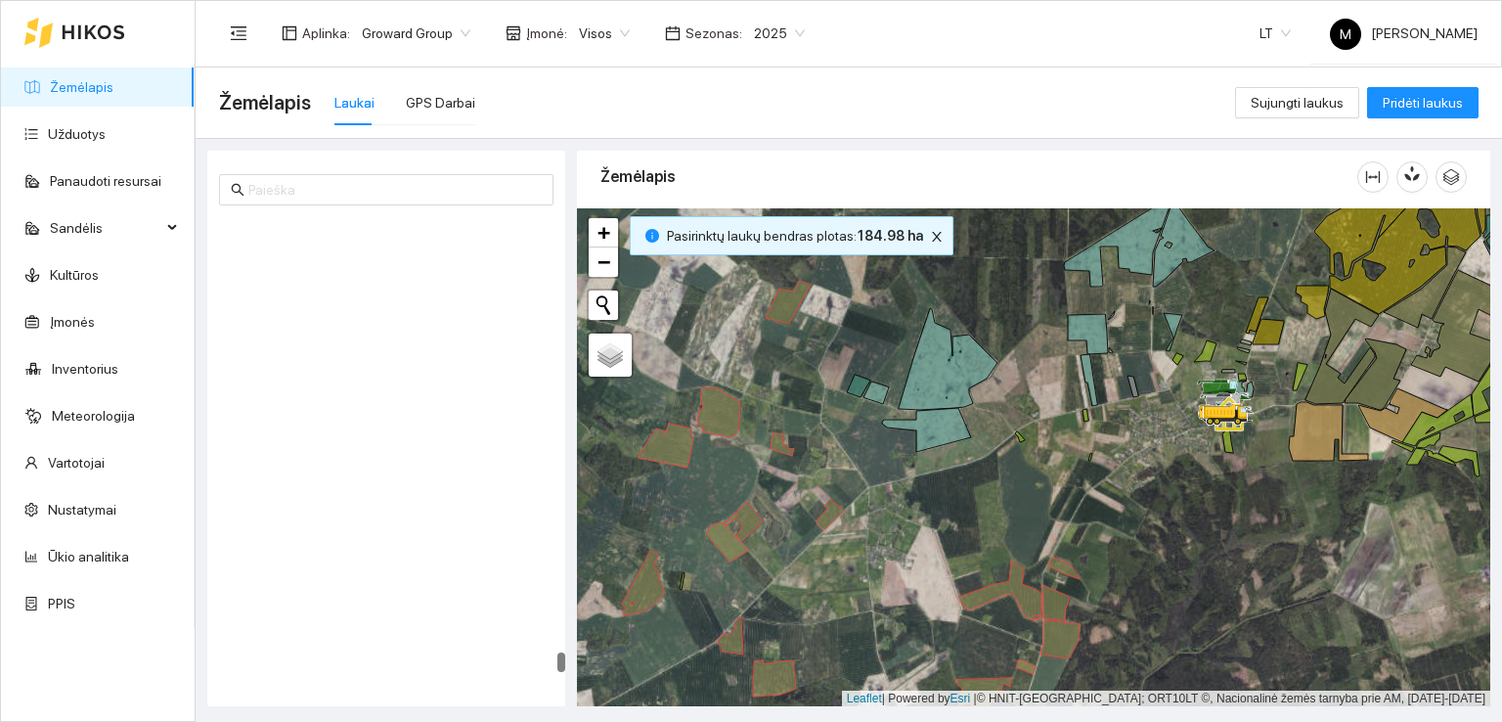
scroll to position [11218, 0]
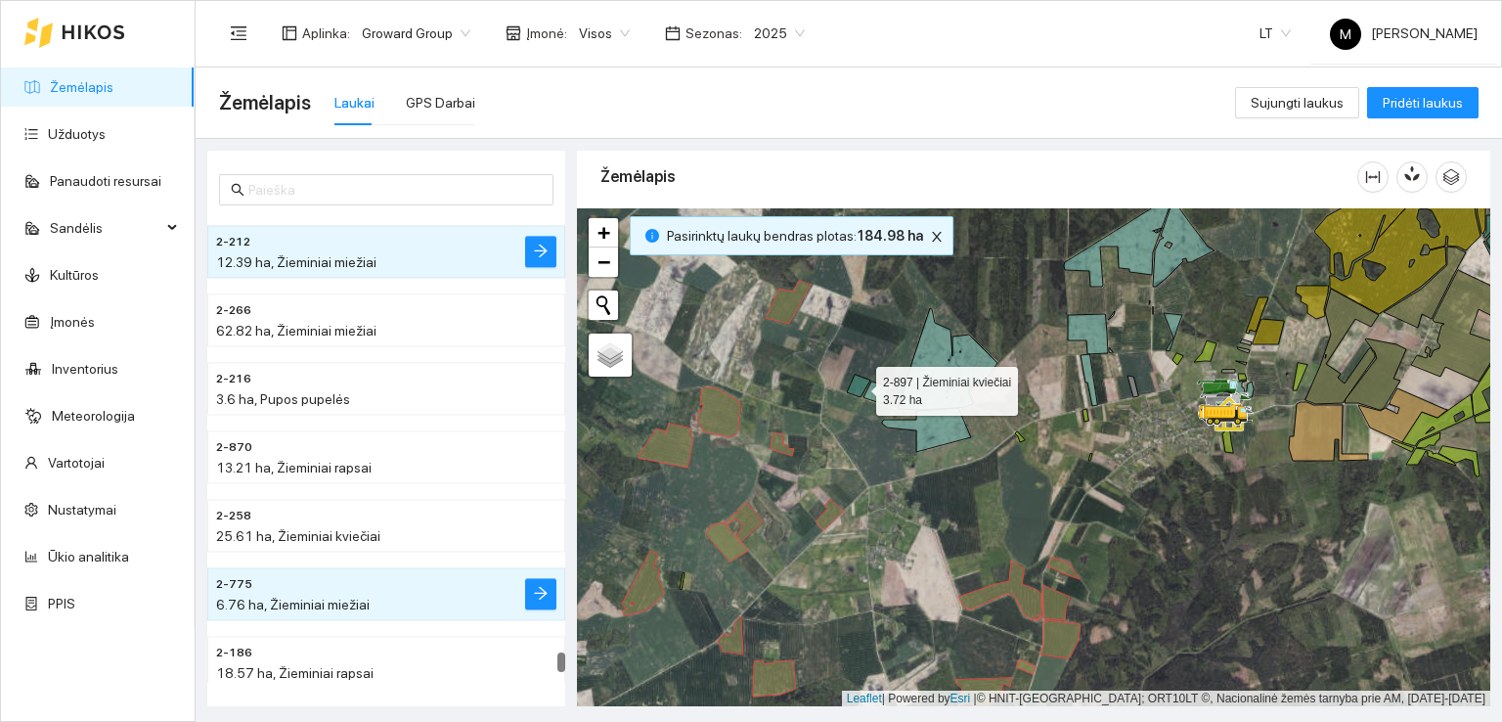
click at [858, 382] on icon at bounding box center [858, 386] width 23 height 22
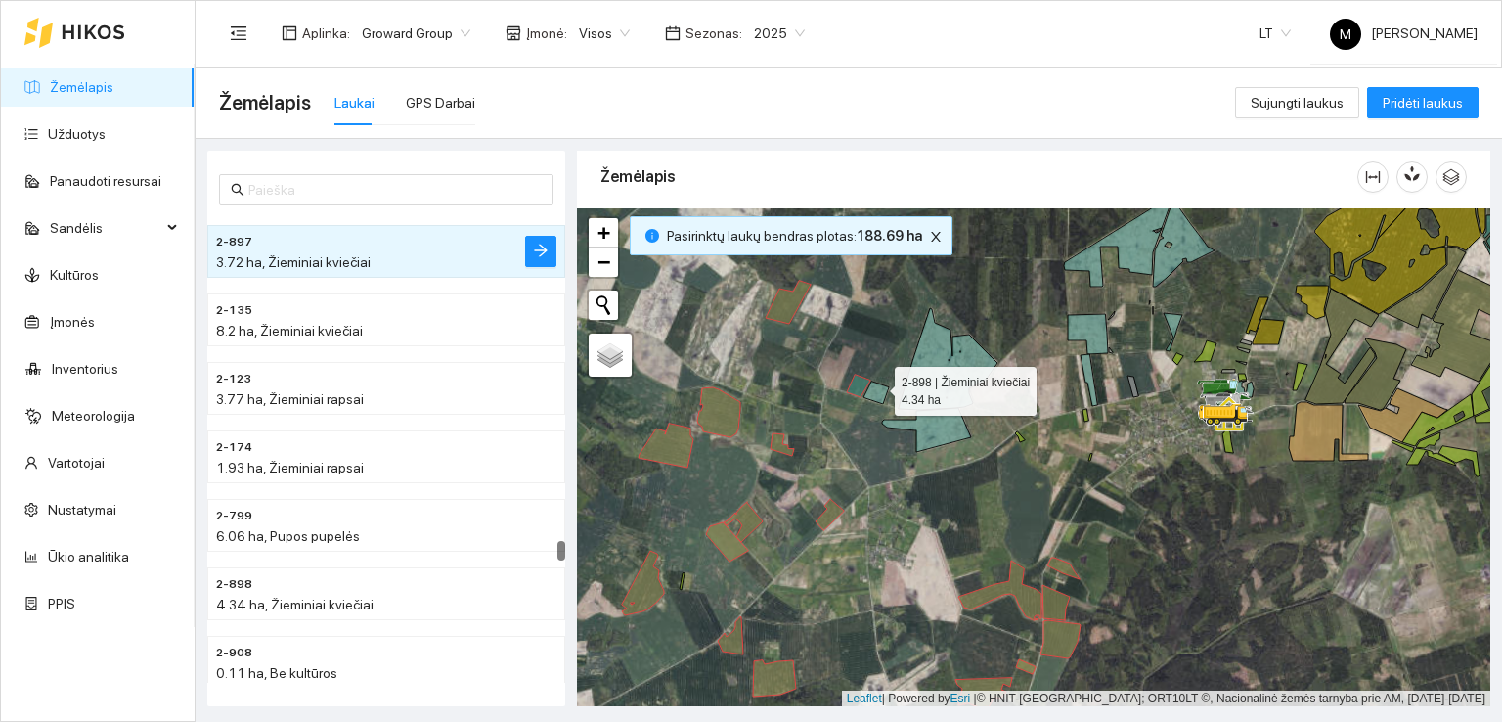
click at [880, 388] on icon at bounding box center [876, 392] width 25 height 22
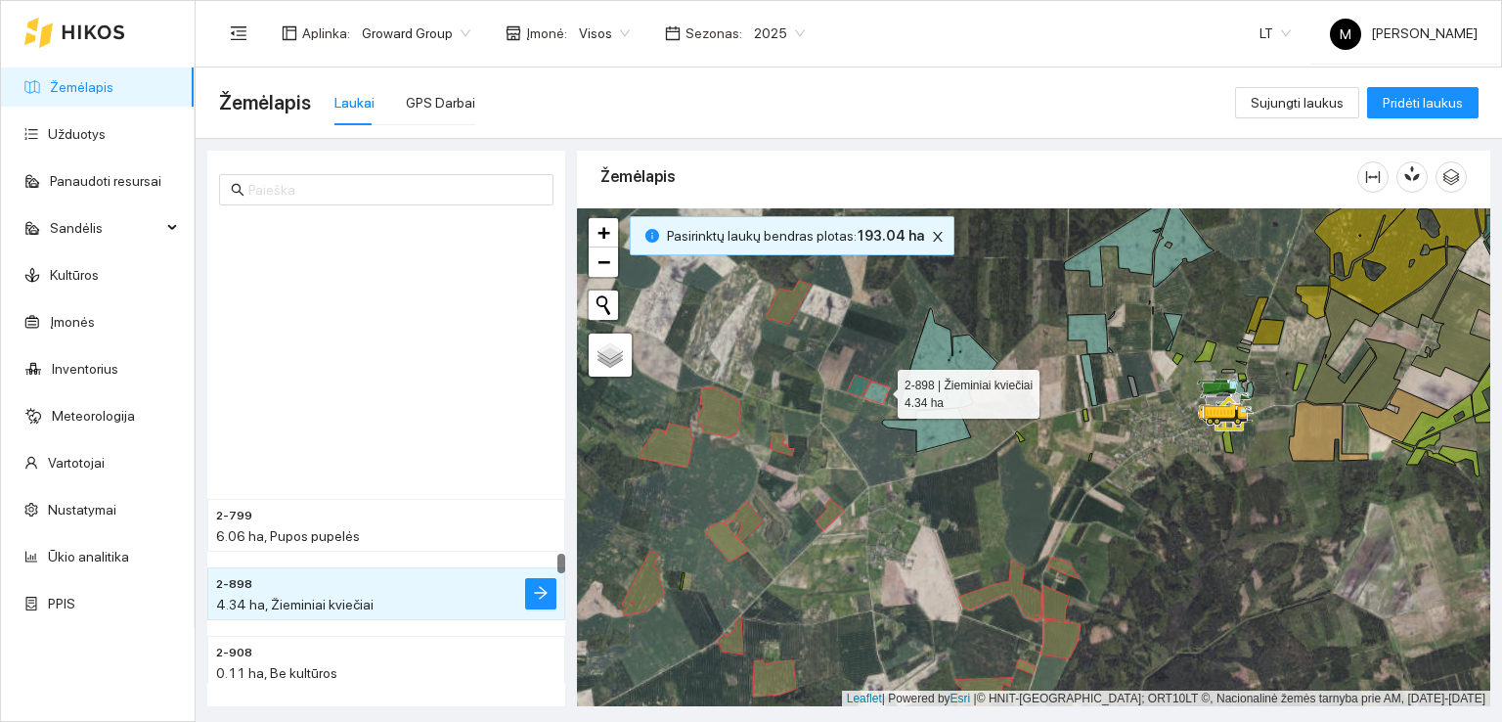
scroll to position [8686, 0]
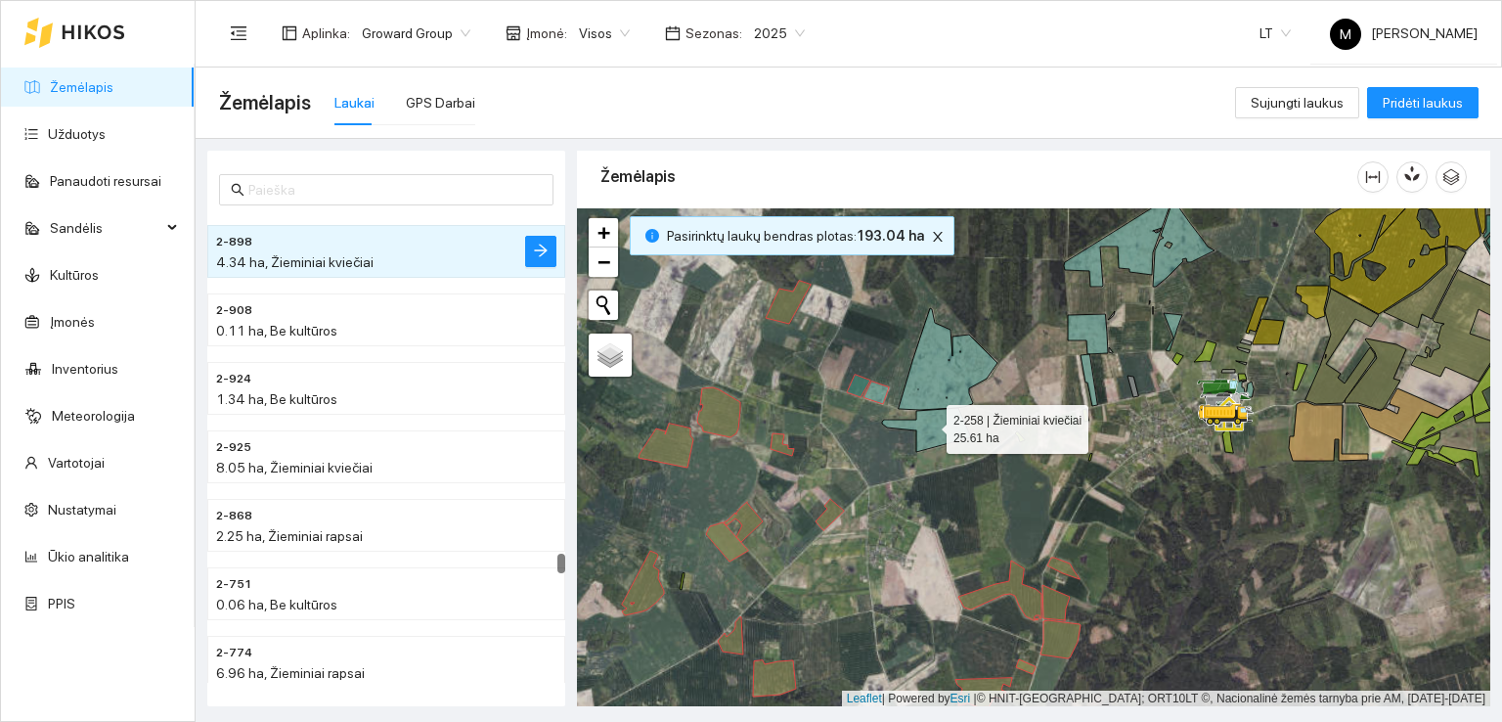
click at [931, 425] on icon at bounding box center [926, 430] width 89 height 44
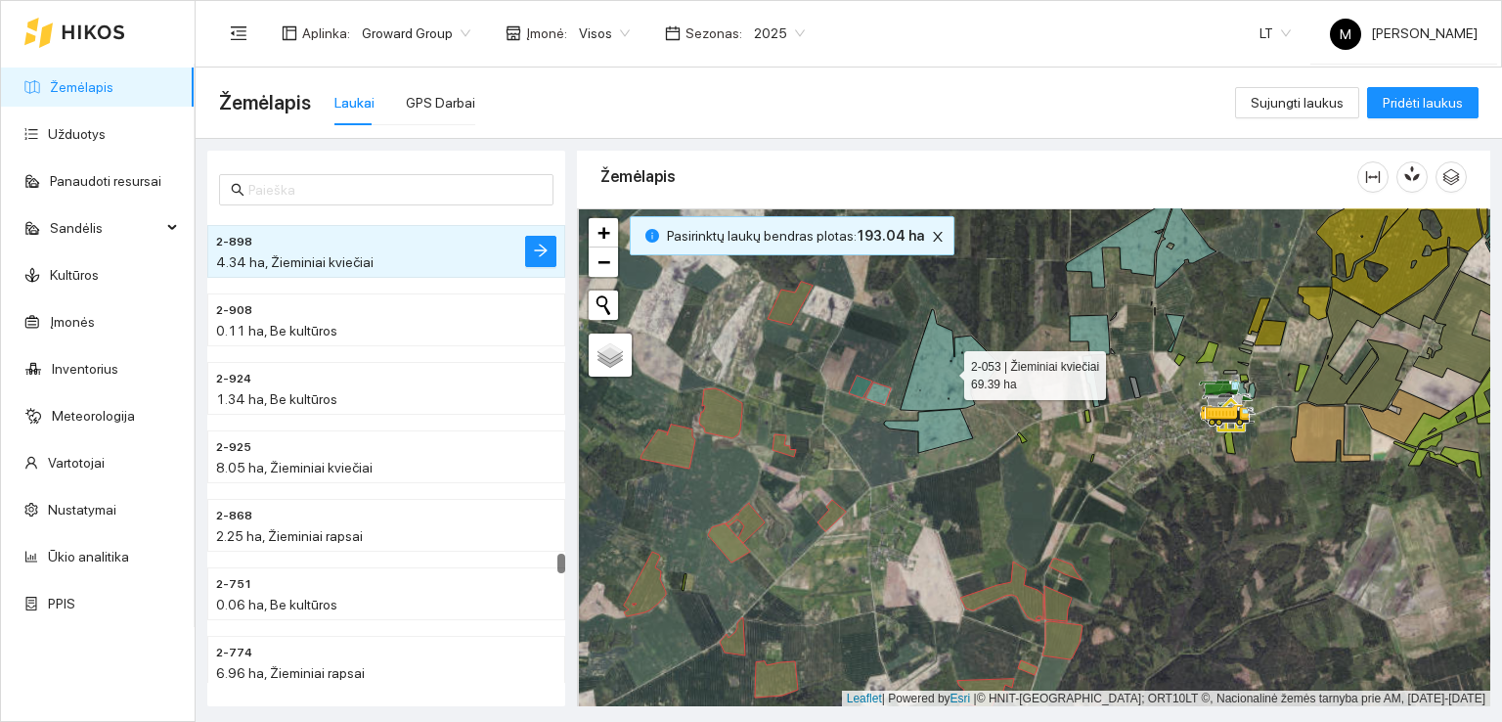
click at [936, 389] on icon at bounding box center [950, 360] width 99 height 102
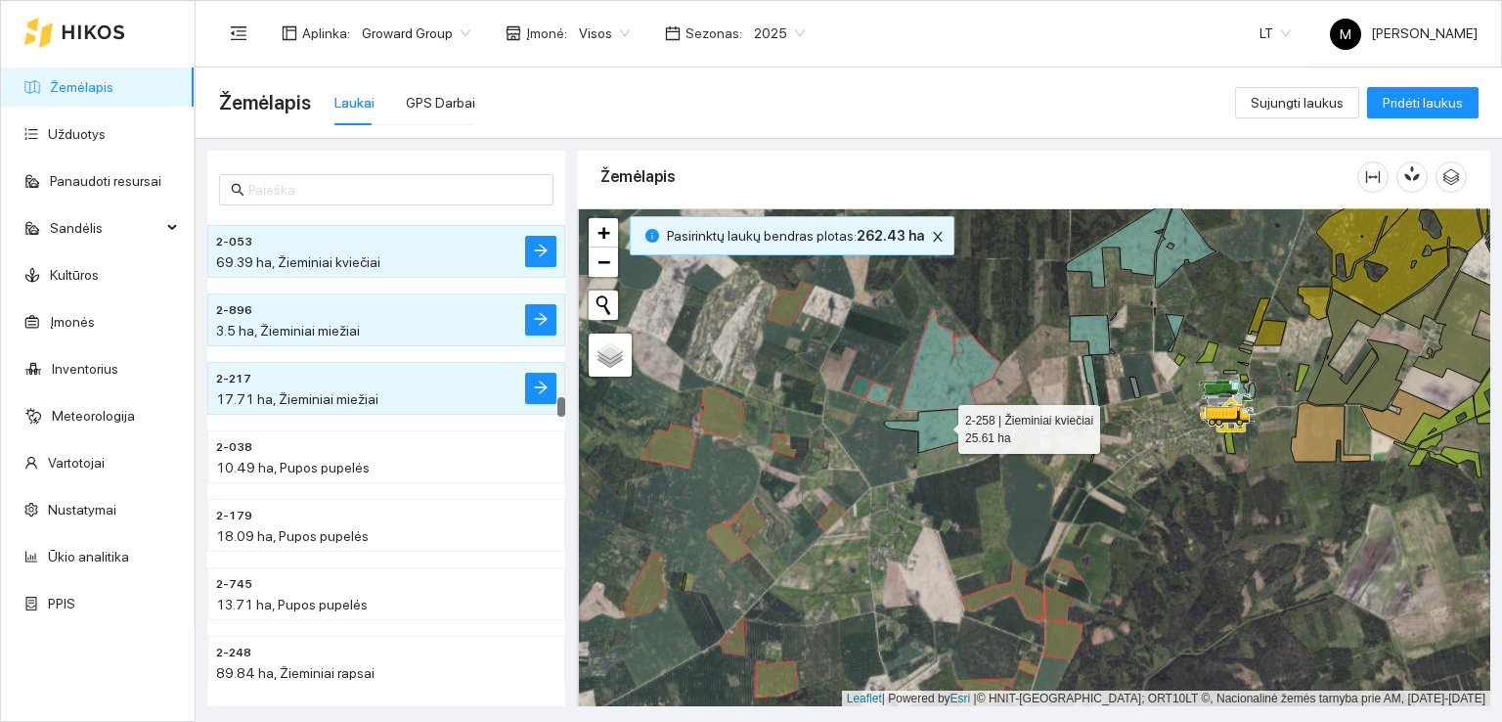
click at [941, 424] on icon at bounding box center [928, 431] width 89 height 44
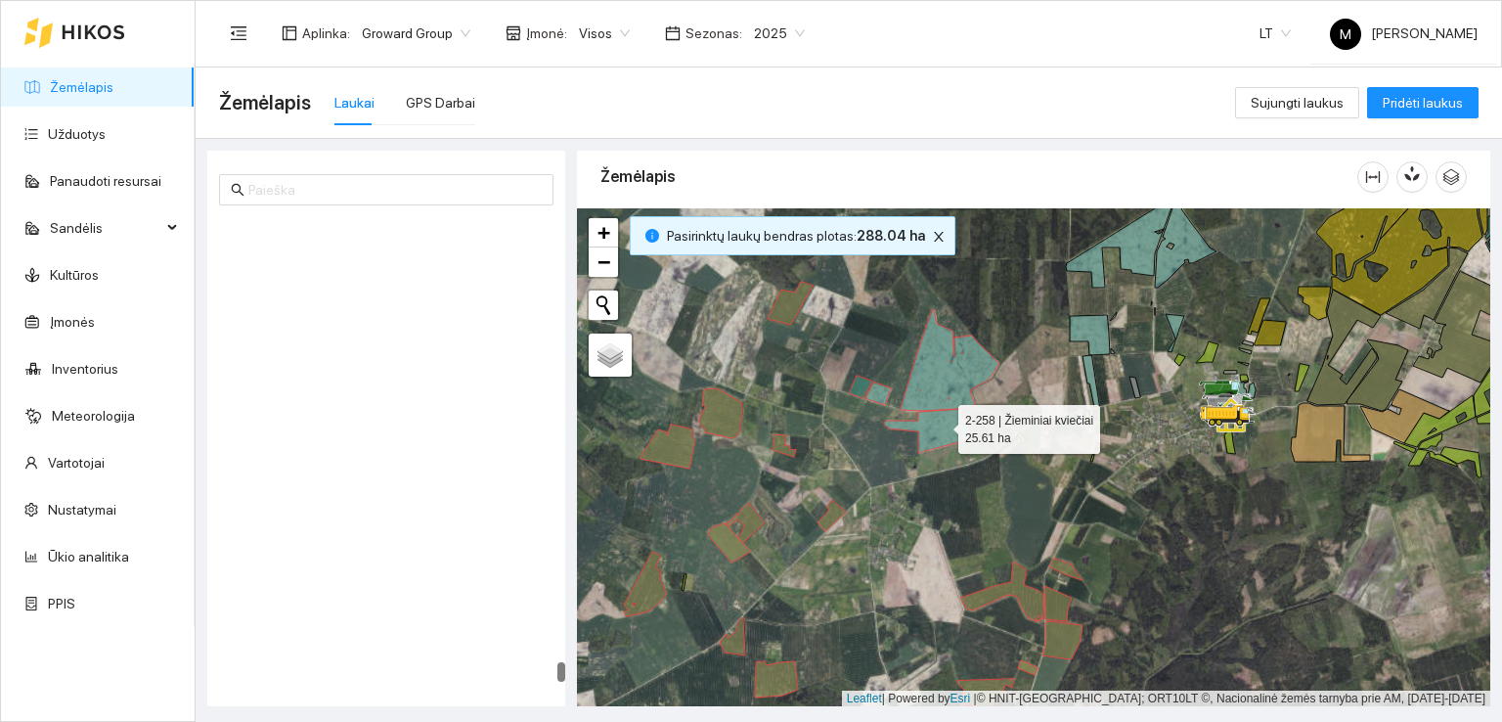
scroll to position [11492, 0]
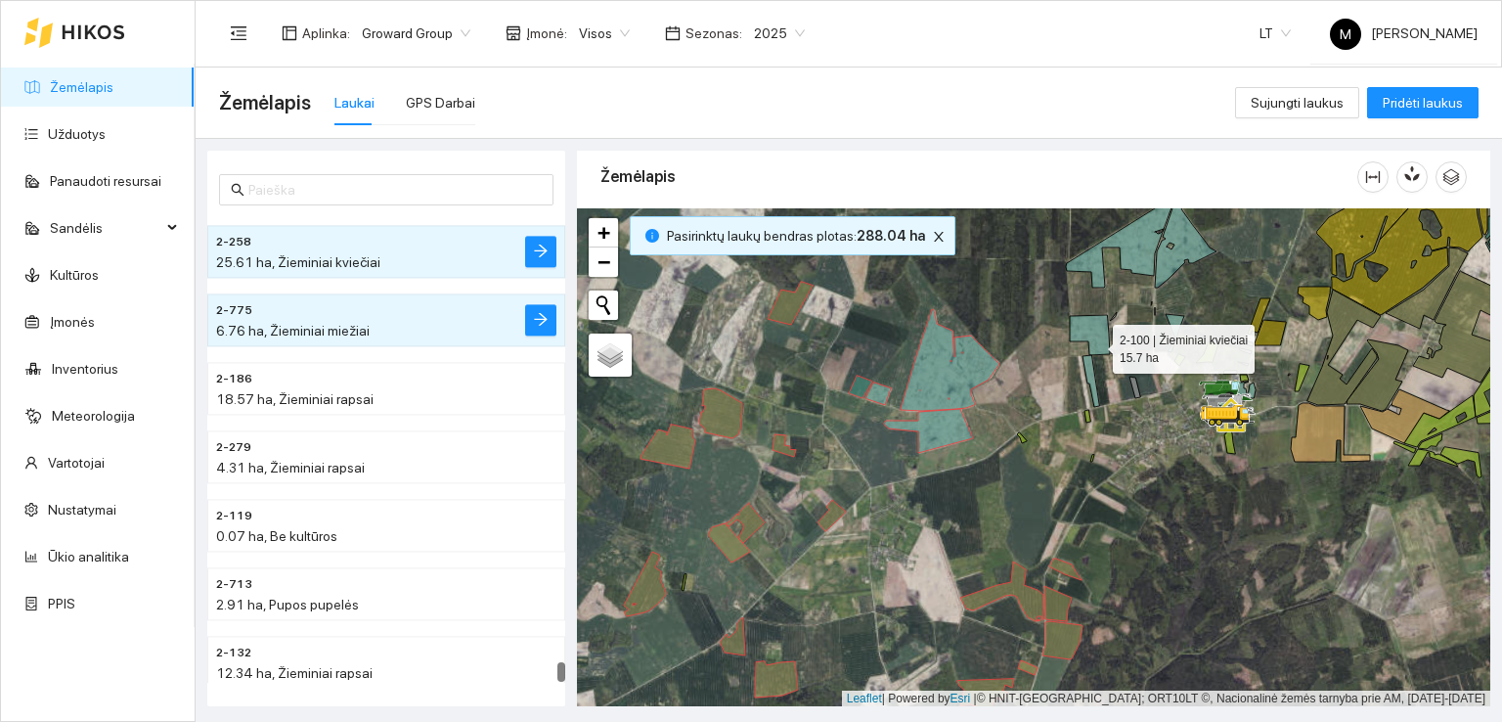
click at [1096, 342] on icon at bounding box center [1090, 335] width 40 height 40
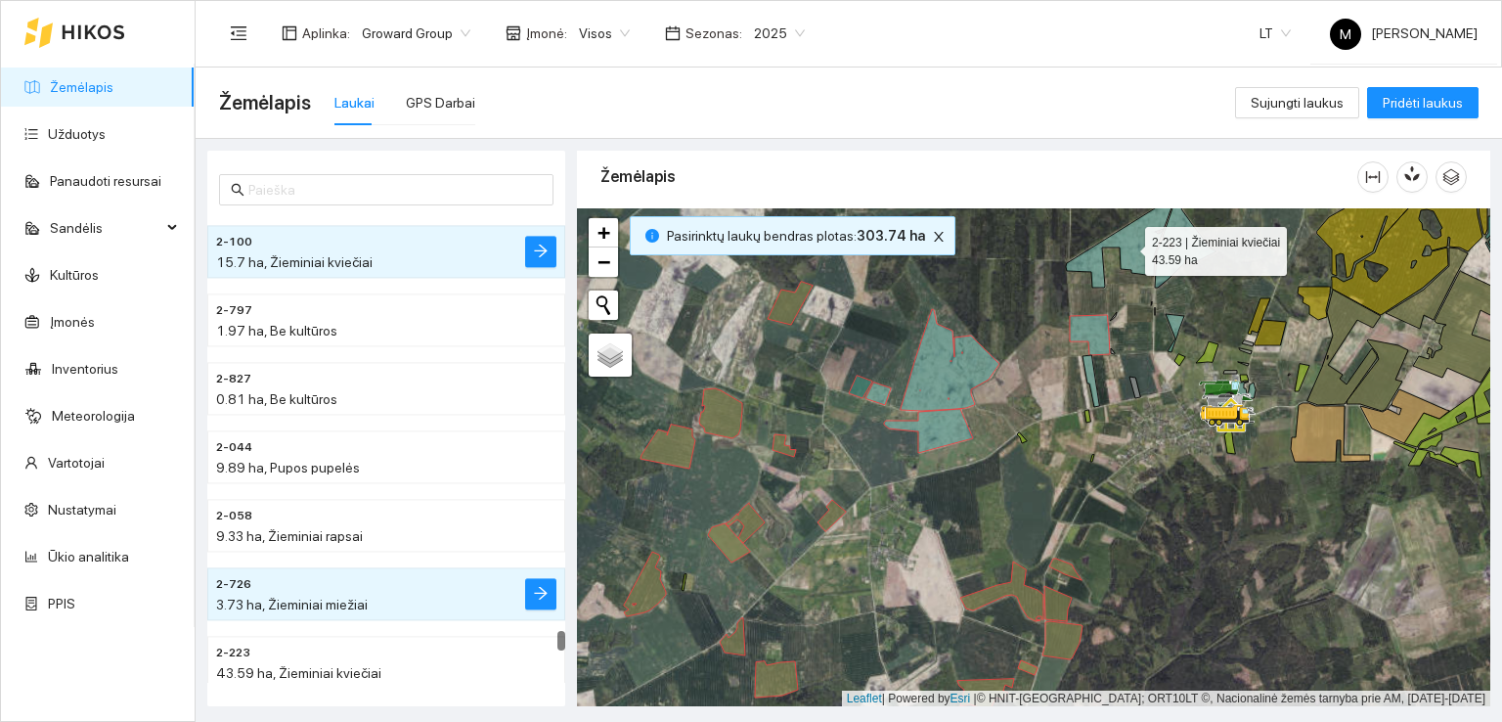
click at [1135, 239] on icon at bounding box center [1121, 242] width 110 height 92
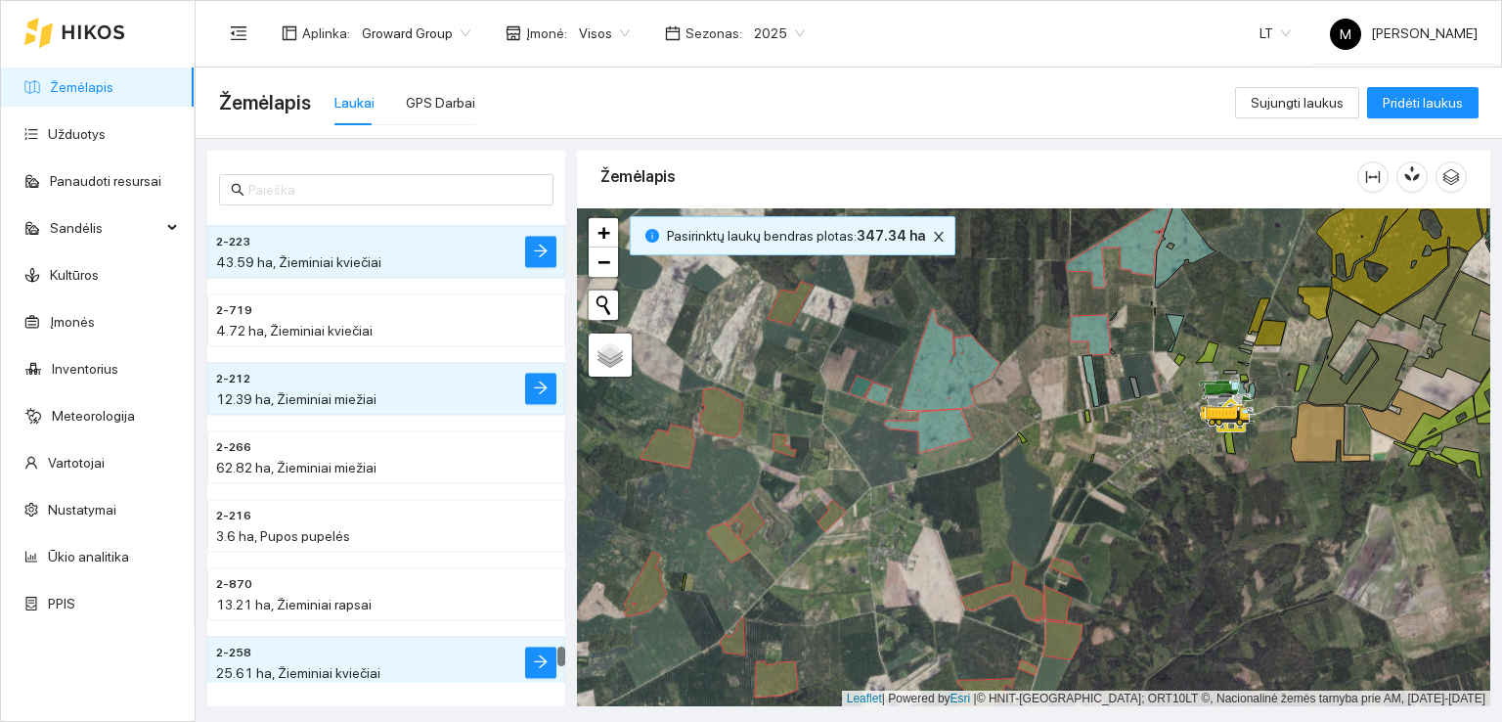
click at [1172, 244] on div at bounding box center [1034, 457] width 914 height 499
click at [1175, 248] on icon at bounding box center [1186, 242] width 62 height 91
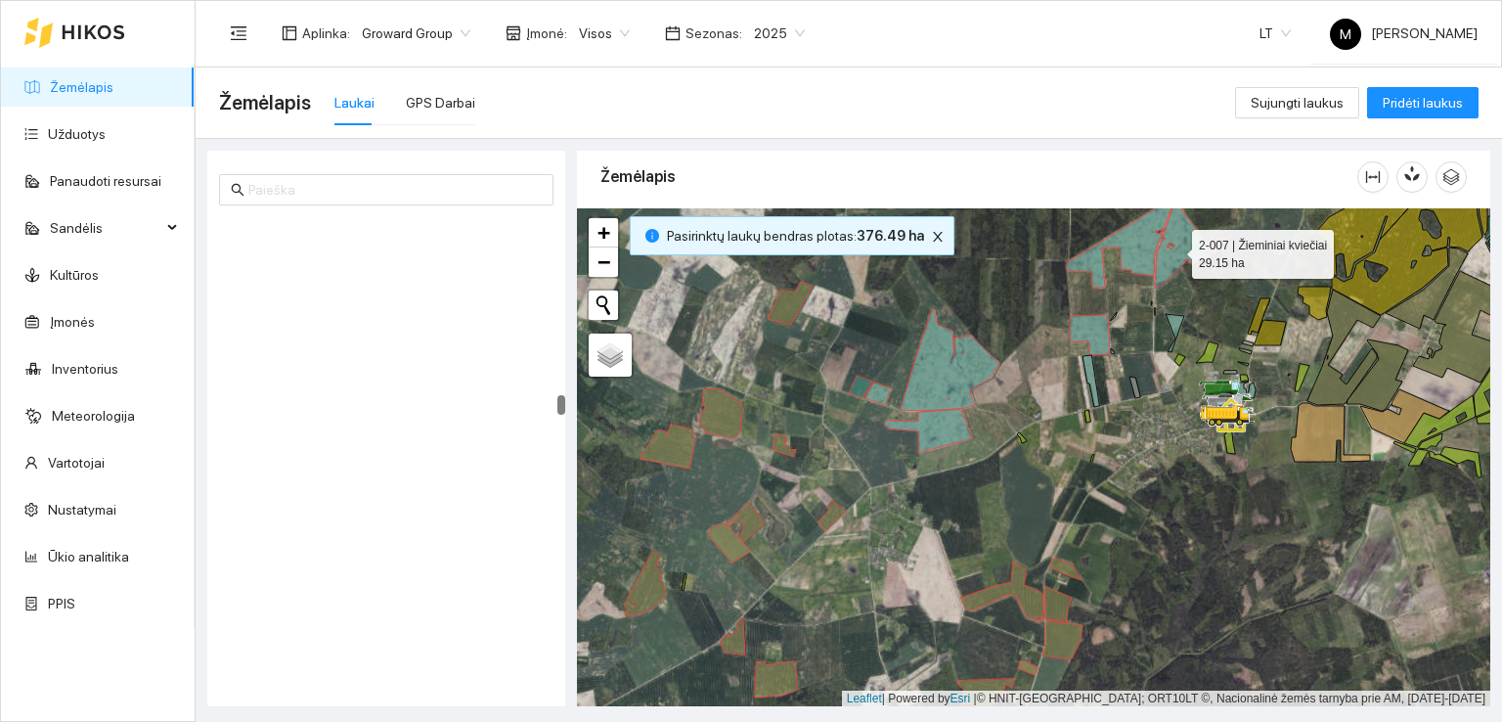
scroll to position [4581, 0]
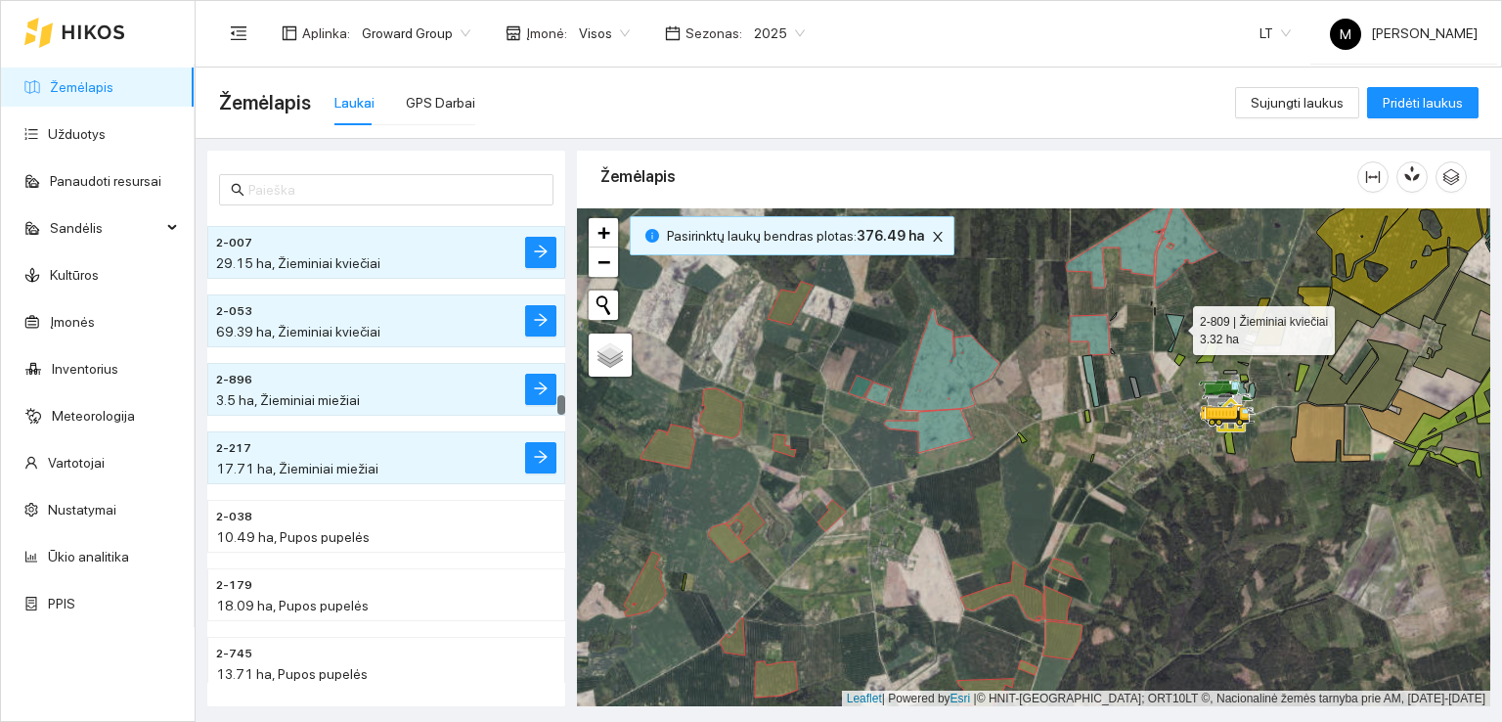
click at [1178, 326] on icon at bounding box center [1175, 333] width 19 height 38
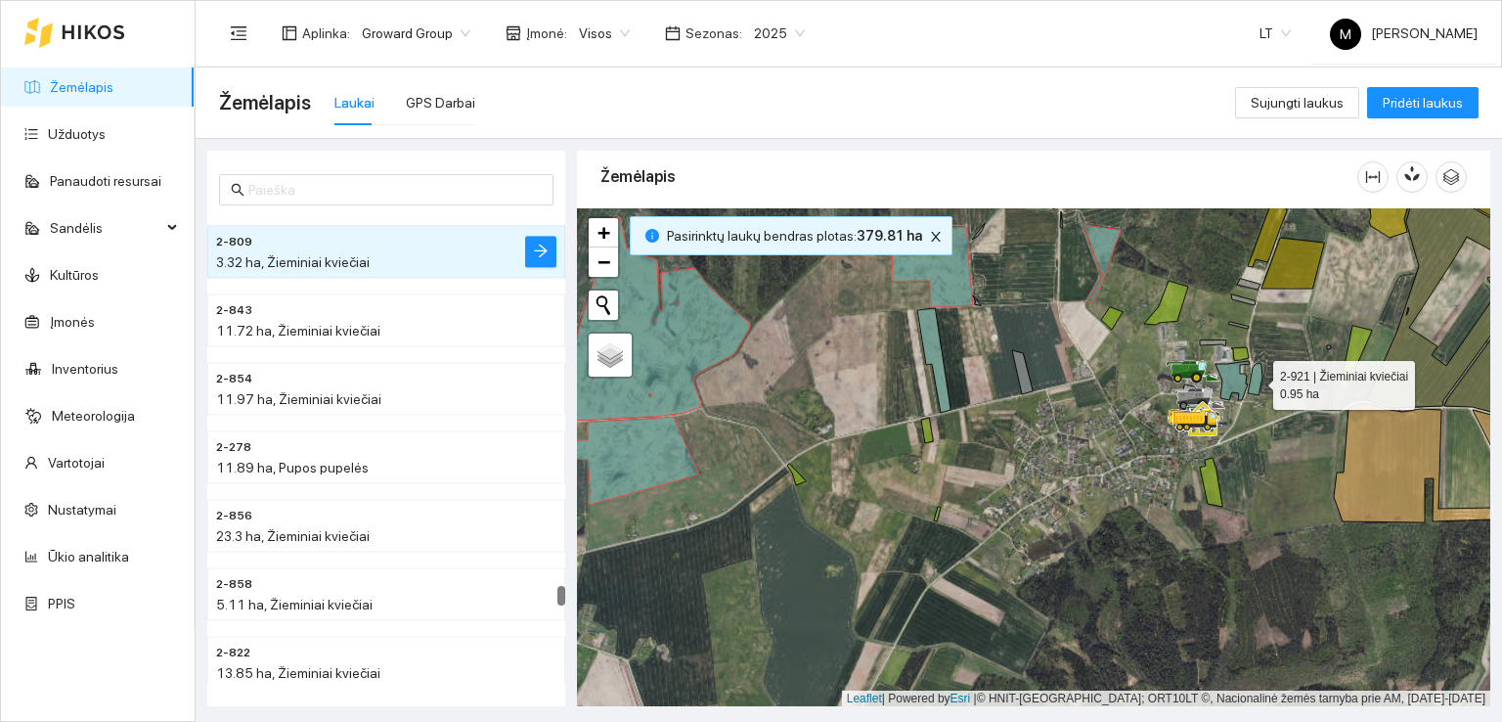
click at [1253, 377] on icon at bounding box center [1255, 379] width 15 height 32
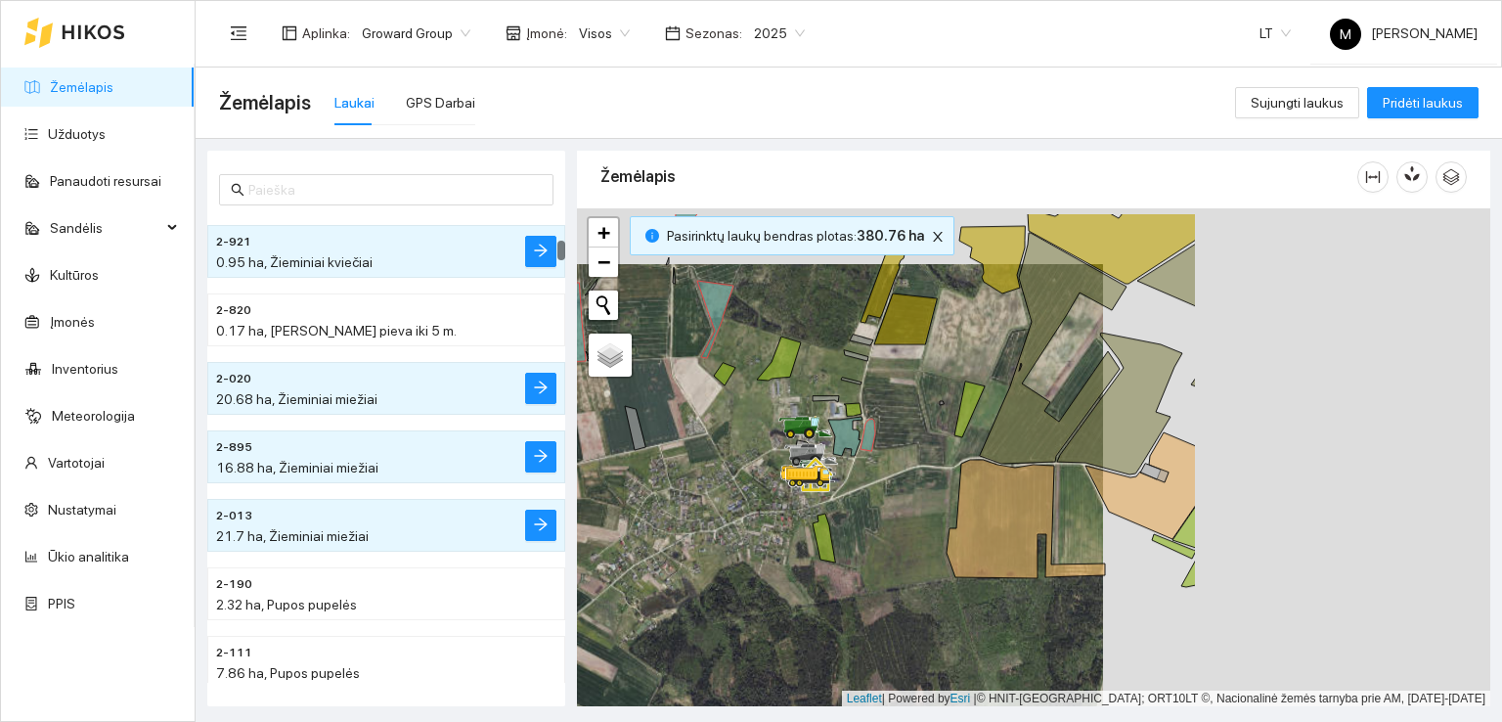
drag, startPoint x: 1295, startPoint y: 504, endPoint x: 837, endPoint y: 559, distance: 461.1
click at [837, 559] on div at bounding box center [1034, 457] width 914 height 499
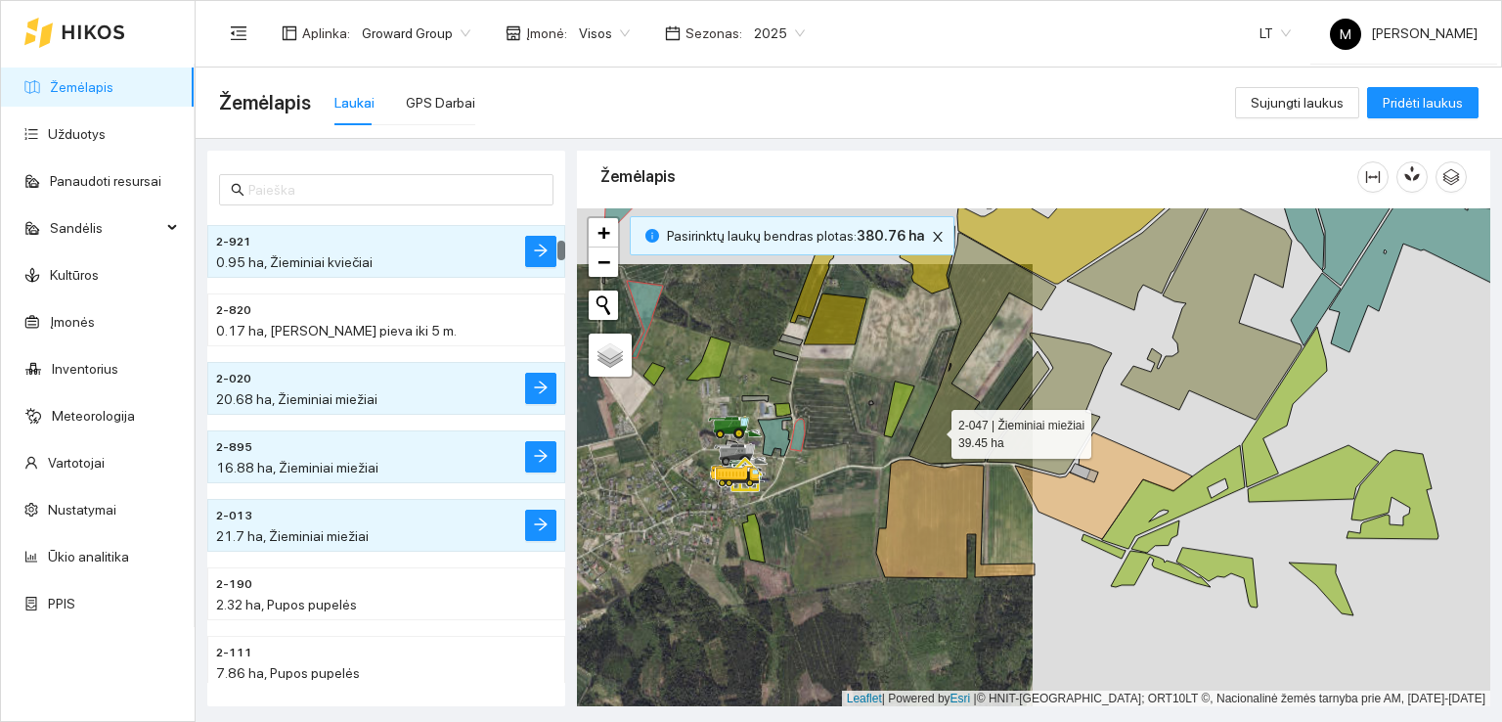
click at [934, 428] on icon at bounding box center [983, 348] width 147 height 231
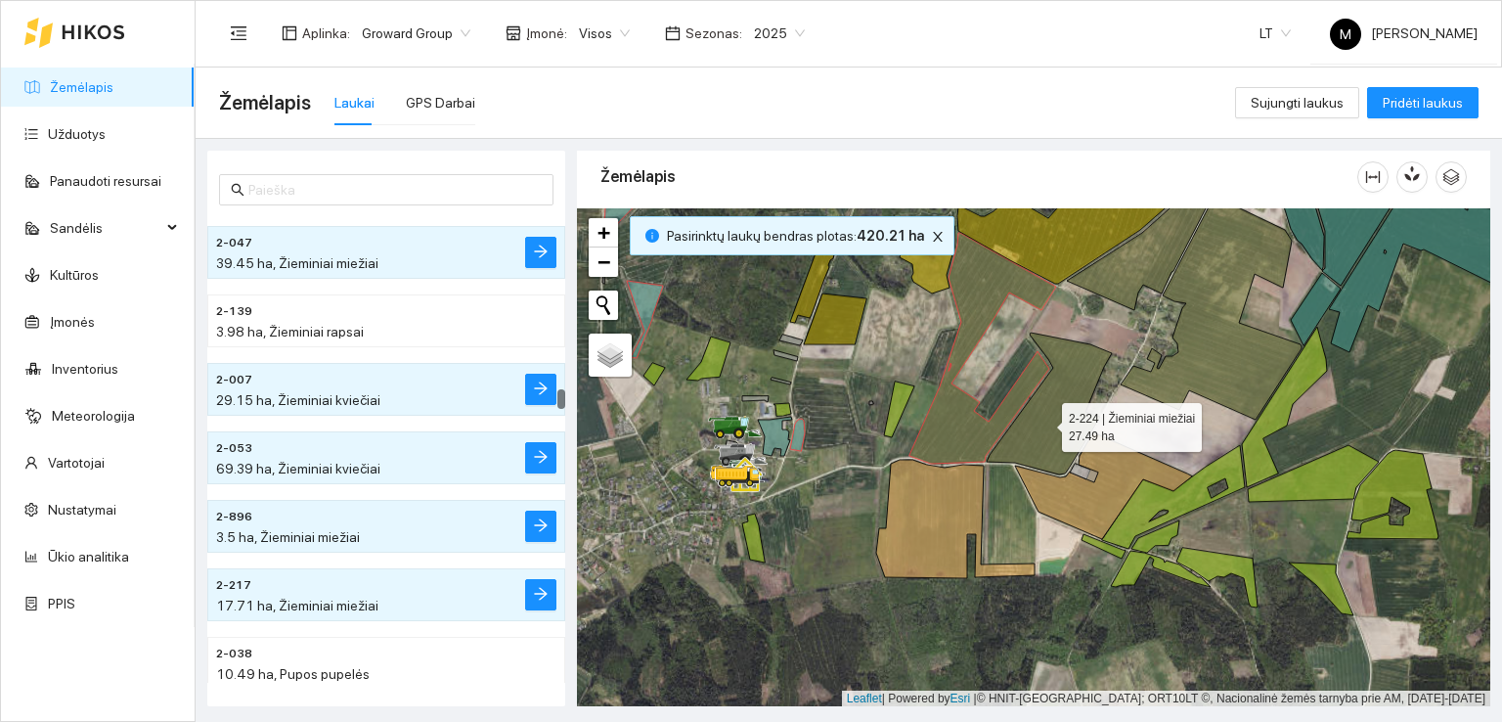
click at [1046, 422] on icon at bounding box center [1049, 404] width 125 height 142
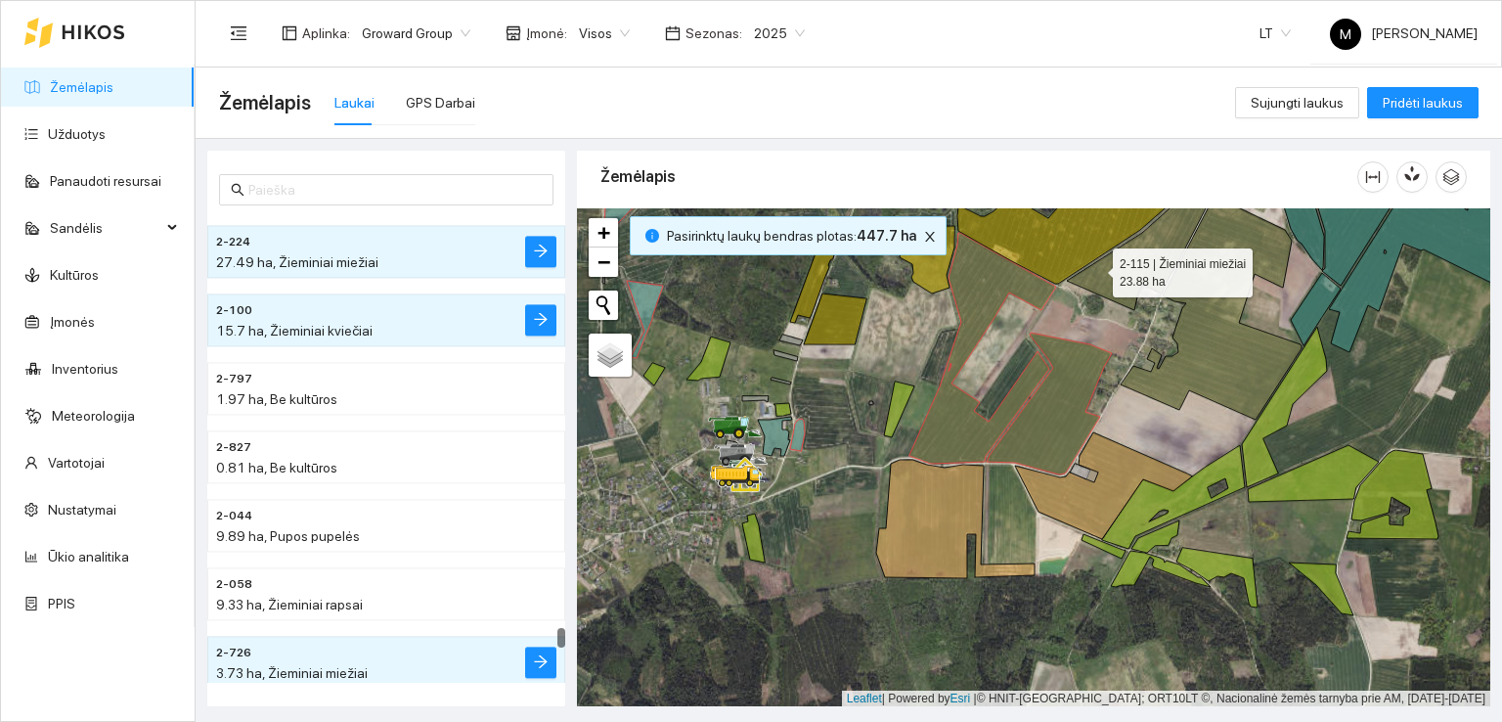
click at [1095, 267] on icon at bounding box center [1148, 233] width 163 height 153
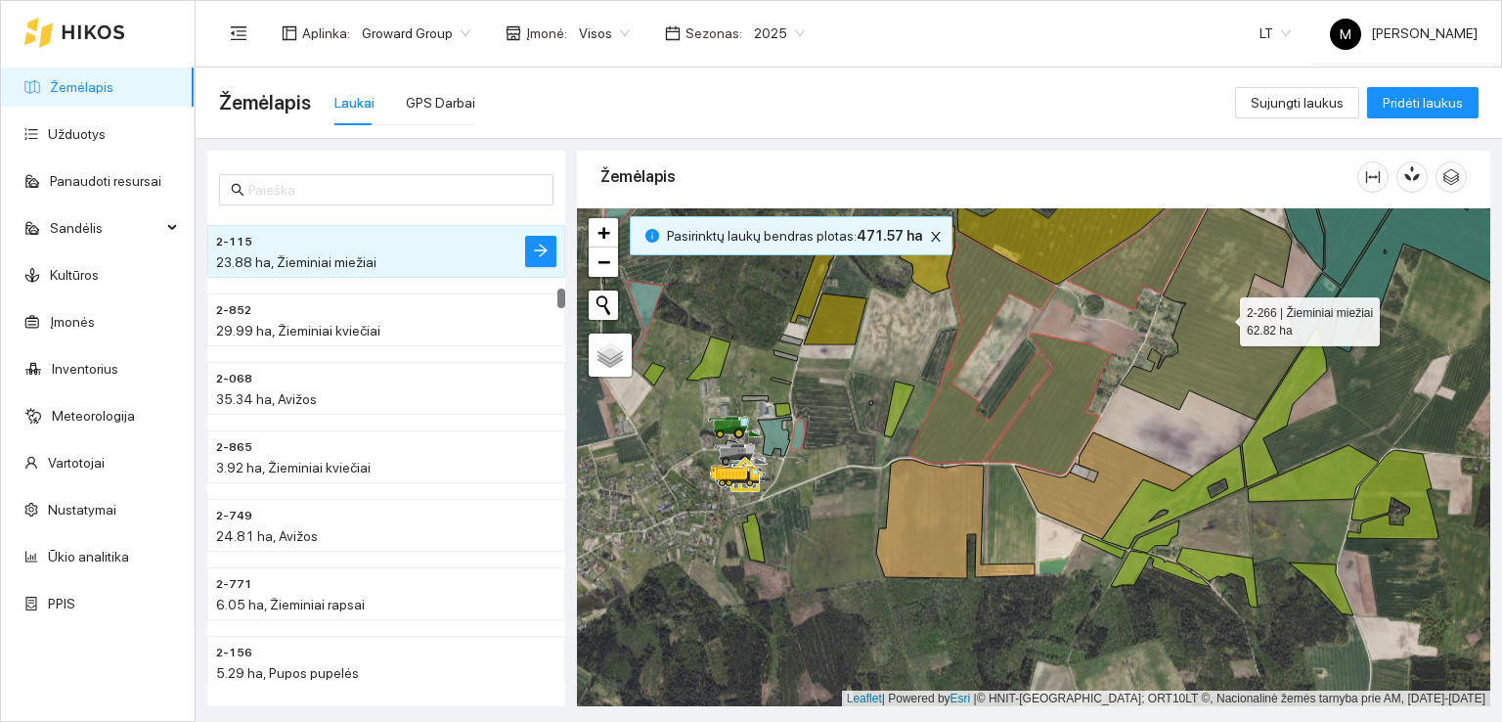
click at [1201, 342] on icon at bounding box center [1211, 308] width 181 height 224
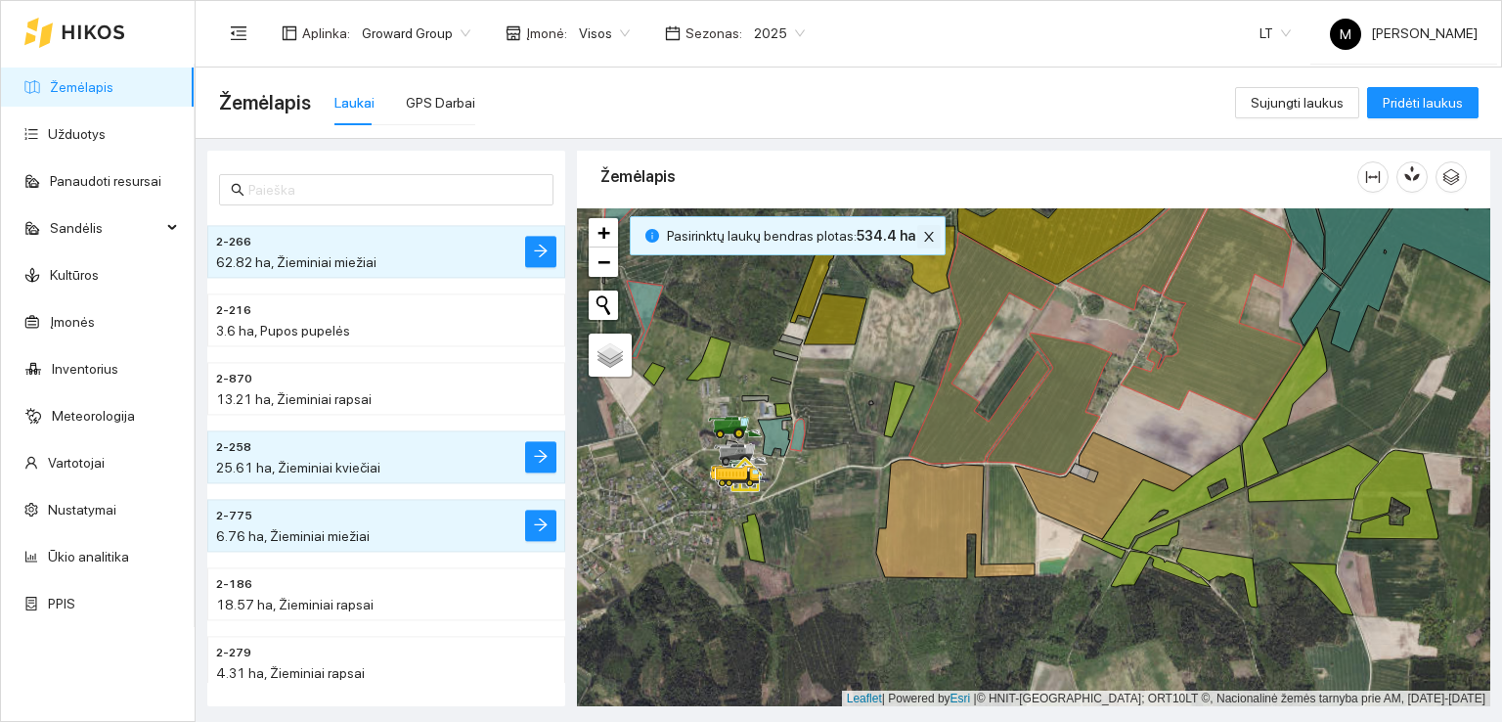
click at [922, 232] on icon "close" at bounding box center [929, 237] width 14 height 14
